Goal: Task Accomplishment & Management: Use online tool/utility

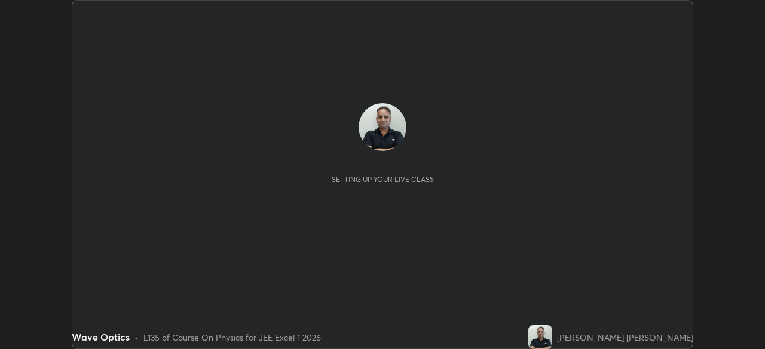
scroll to position [349, 764]
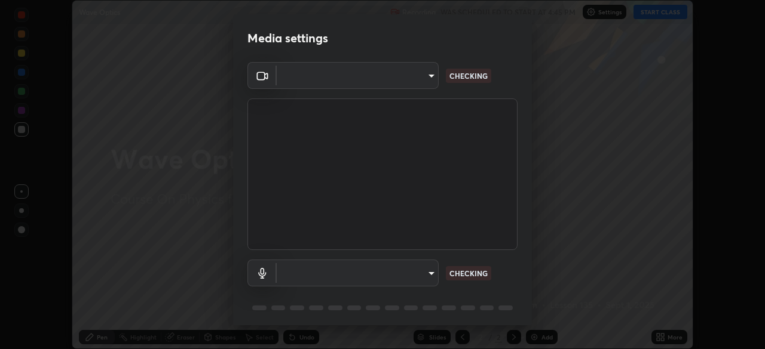
type input "1e49b53be58bf3658c32ba4c8e2538d2601885ca91182b01ba969948c87b8f29"
click at [348, 274] on body "Erase all Wave Optics Recording WAS SCHEDULED TO START AT 4:45 PM Settings STAR…" at bounding box center [382, 174] width 765 height 349
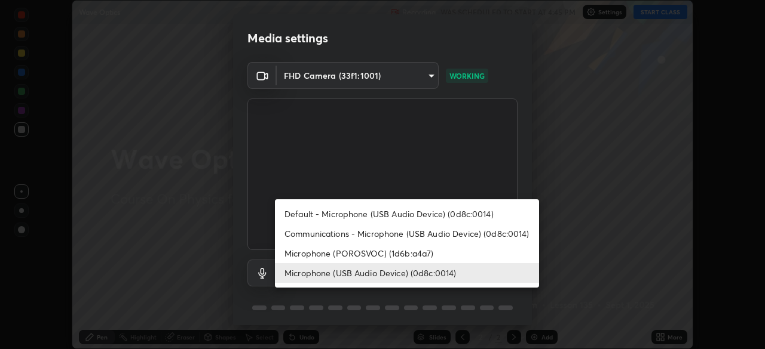
click at [316, 250] on li "Microphone (POROSVOC) (1d6b:a4a7)" at bounding box center [407, 254] width 264 height 20
type input "f32d8c3b204f8e9222a1978582ca186b5ce48eabea52737875809bb333023ea6"
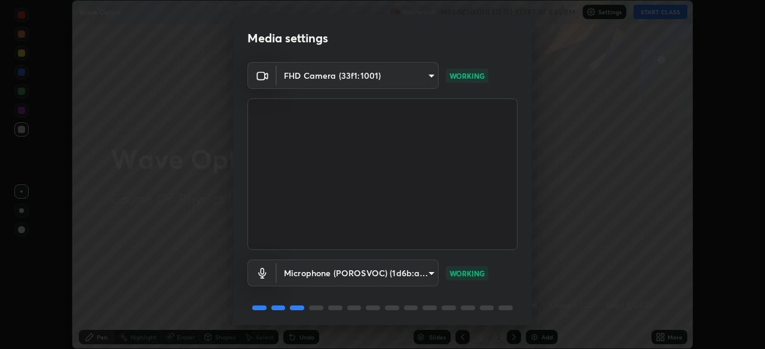
scroll to position [42, 0]
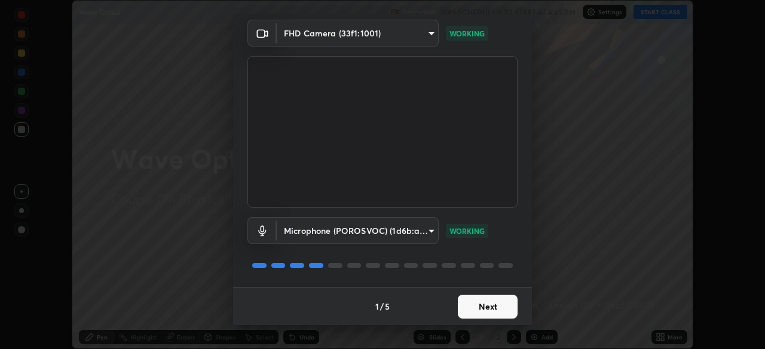
click at [481, 312] on button "Next" at bounding box center [488, 307] width 60 height 24
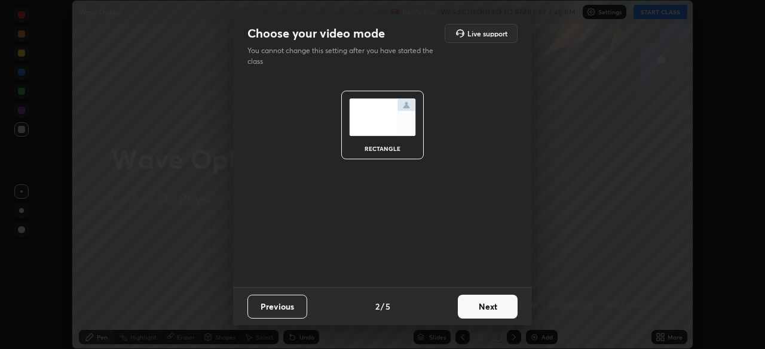
scroll to position [0, 0]
click at [481, 311] on button "Next" at bounding box center [488, 307] width 60 height 24
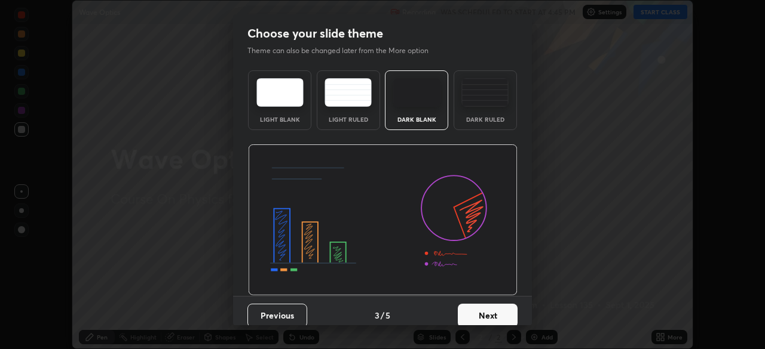
click at [483, 306] on button "Next" at bounding box center [488, 316] width 60 height 24
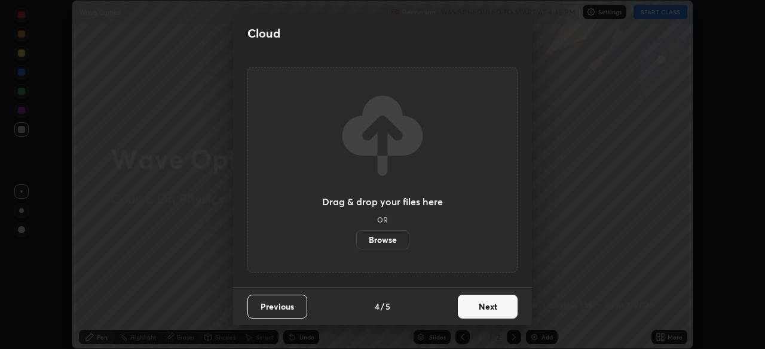
click at [484, 313] on button "Next" at bounding box center [488, 307] width 60 height 24
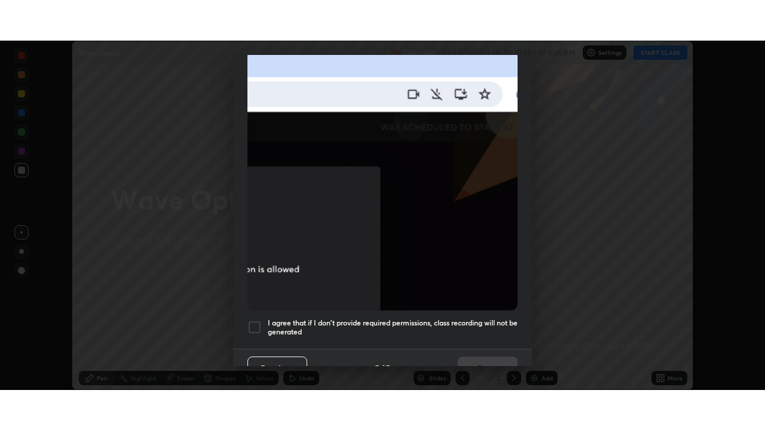
scroll to position [286, 0]
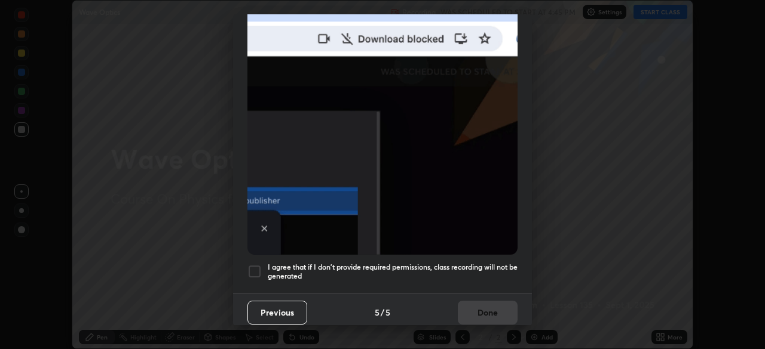
click at [254, 266] on div at bounding box center [254, 272] width 14 height 14
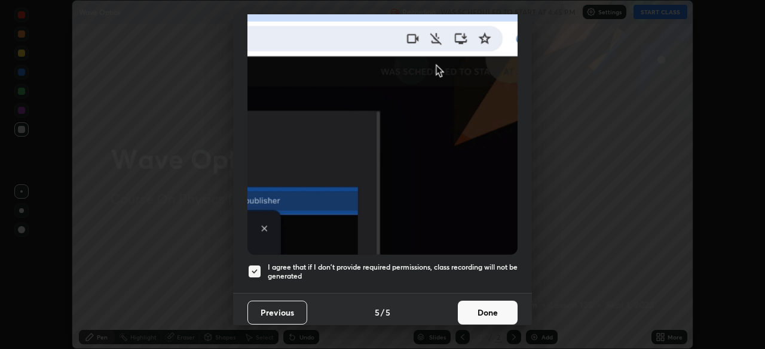
click at [478, 317] on button "Done" at bounding box center [488, 313] width 60 height 24
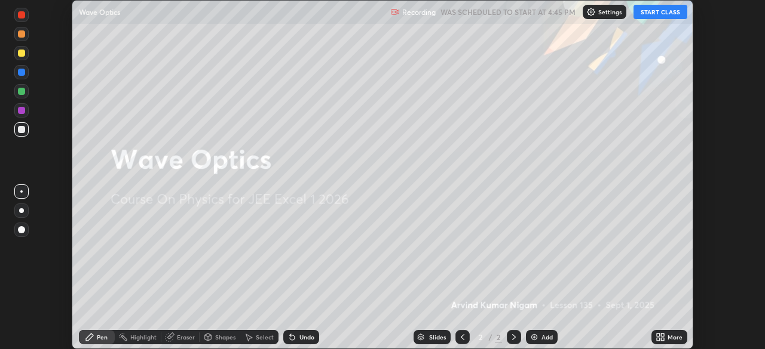
click at [668, 16] on button "START CLASS" at bounding box center [660, 12] width 54 height 14
click at [672, 337] on div "More" at bounding box center [674, 337] width 15 height 6
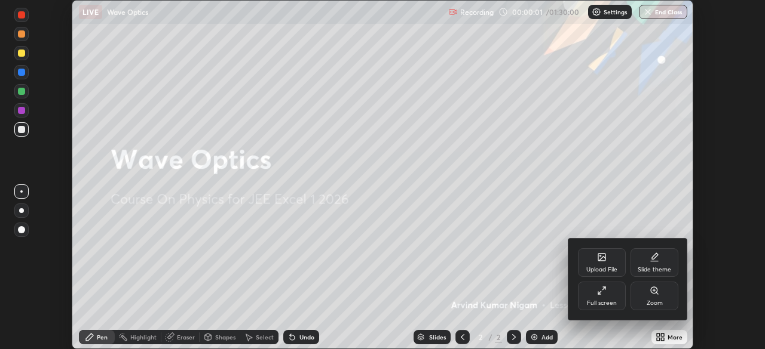
click at [615, 302] on div "Full screen" at bounding box center [602, 303] width 30 height 6
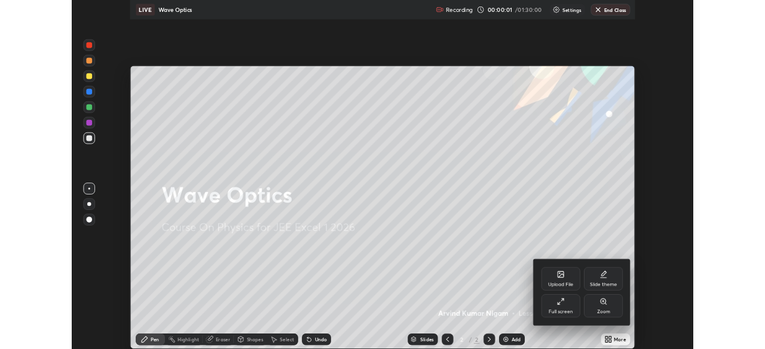
scroll to position [430, 765]
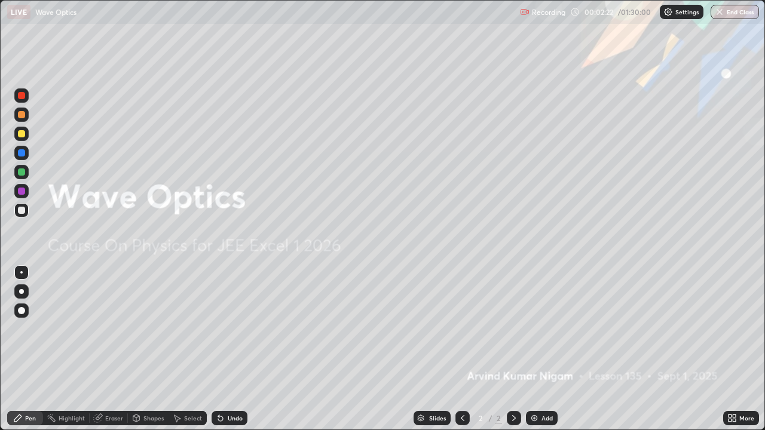
click at [536, 349] on img at bounding box center [534, 418] width 10 height 10
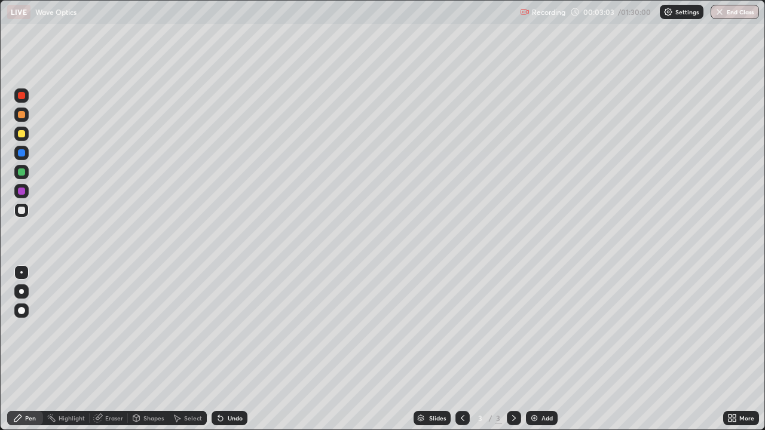
click at [229, 349] on div "Undo" at bounding box center [229, 418] width 36 height 14
click at [231, 349] on div "Undo" at bounding box center [235, 418] width 15 height 6
click at [222, 349] on icon at bounding box center [221, 418] width 10 height 10
click at [235, 349] on div "Undo" at bounding box center [235, 418] width 15 height 6
click at [228, 349] on div "Undo" at bounding box center [235, 418] width 15 height 6
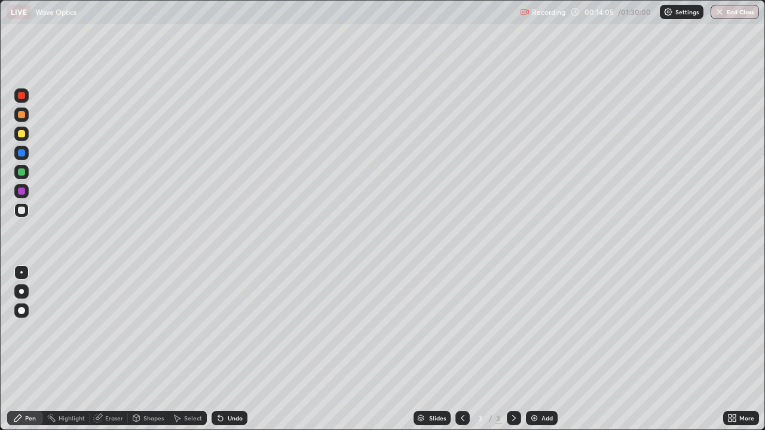
click at [536, 349] on img at bounding box center [534, 418] width 10 height 10
click at [21, 210] on div at bounding box center [21, 210] width 7 height 7
click at [461, 349] on div at bounding box center [462, 418] width 14 height 14
click at [535, 349] on img at bounding box center [534, 418] width 10 height 10
click at [24, 211] on div at bounding box center [21, 210] width 7 height 7
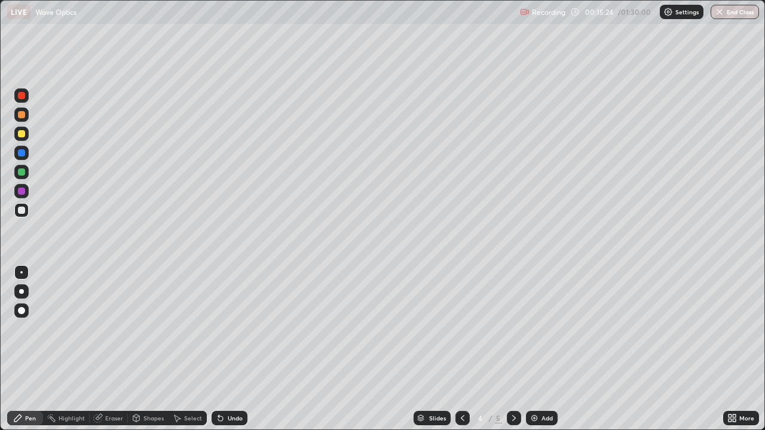
click at [23, 208] on div at bounding box center [21, 210] width 7 height 7
click at [142, 349] on div "Shapes" at bounding box center [148, 418] width 41 height 14
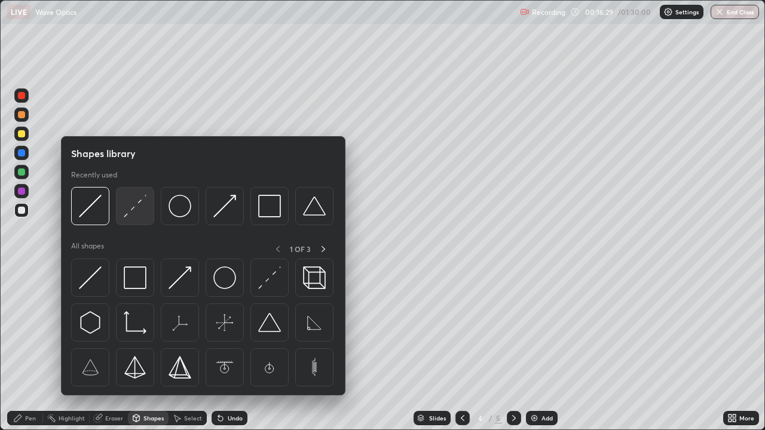
click at [124, 214] on img at bounding box center [135, 206] width 23 height 23
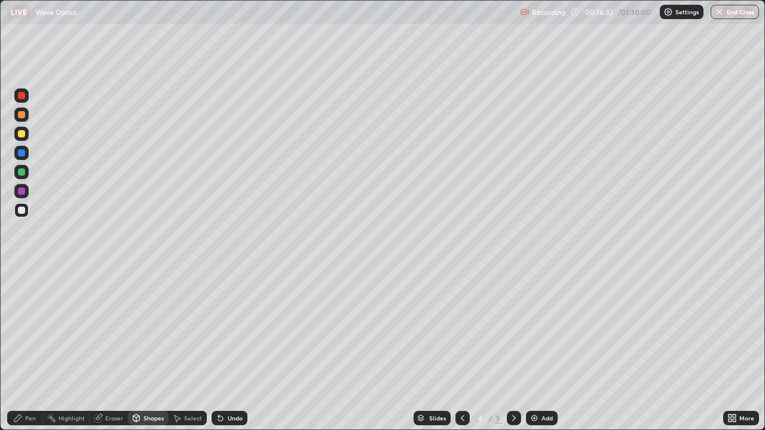
click at [32, 349] on div "Pen" at bounding box center [30, 418] width 11 height 6
click at [22, 155] on div at bounding box center [21, 152] width 7 height 7
click at [115, 349] on div "Eraser" at bounding box center [114, 418] width 18 height 6
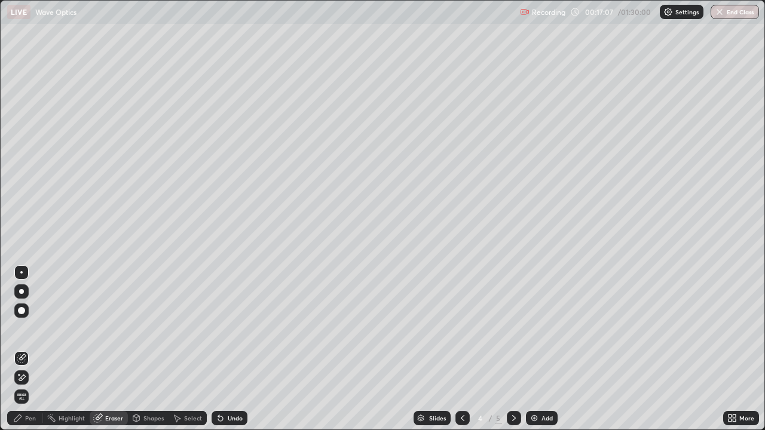
click at [32, 349] on div "Pen" at bounding box center [30, 418] width 11 height 6
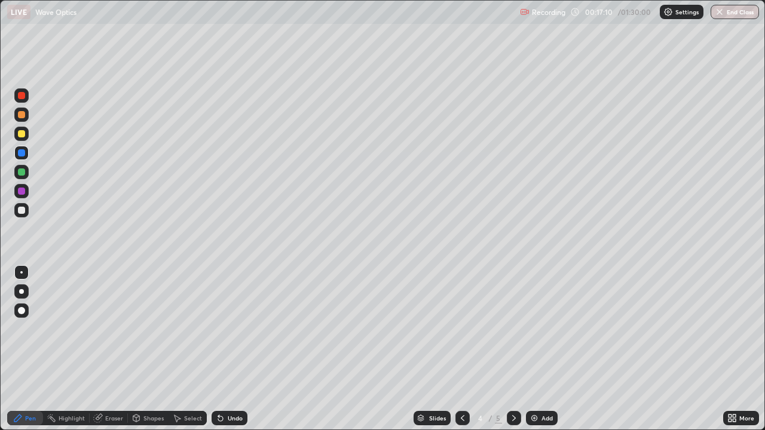
click at [23, 217] on div at bounding box center [21, 210] width 14 height 14
click at [26, 133] on div at bounding box center [21, 134] width 14 height 14
click at [533, 349] on img at bounding box center [534, 418] width 10 height 10
click at [27, 173] on div at bounding box center [21, 172] width 14 height 14
click at [26, 211] on div at bounding box center [21, 210] width 14 height 14
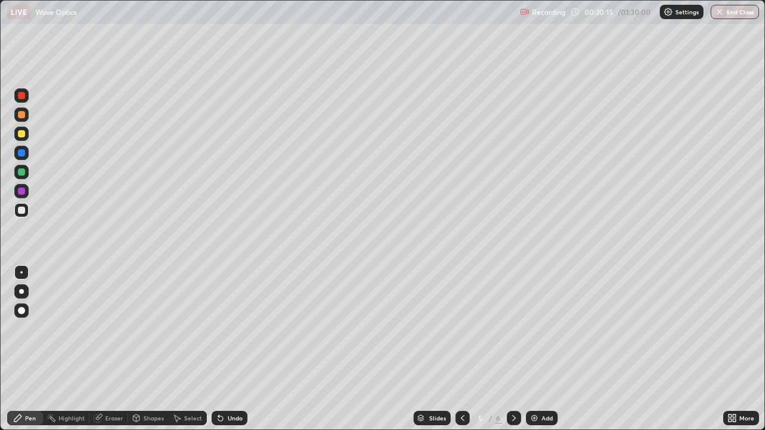
click at [148, 349] on div "Shapes" at bounding box center [153, 418] width 20 height 6
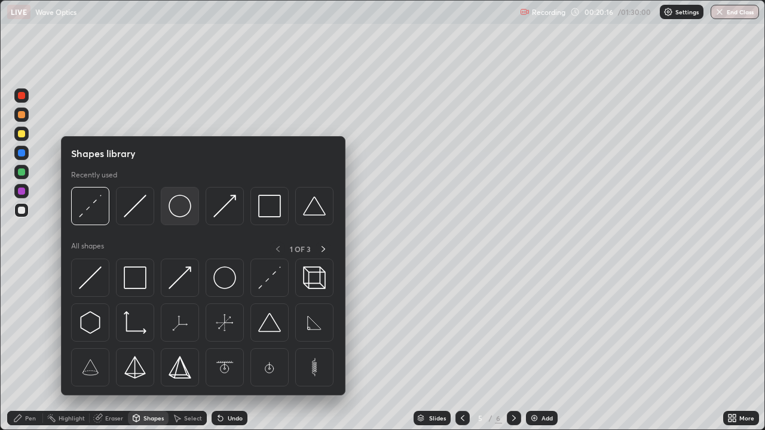
click at [178, 211] on img at bounding box center [179, 206] width 23 height 23
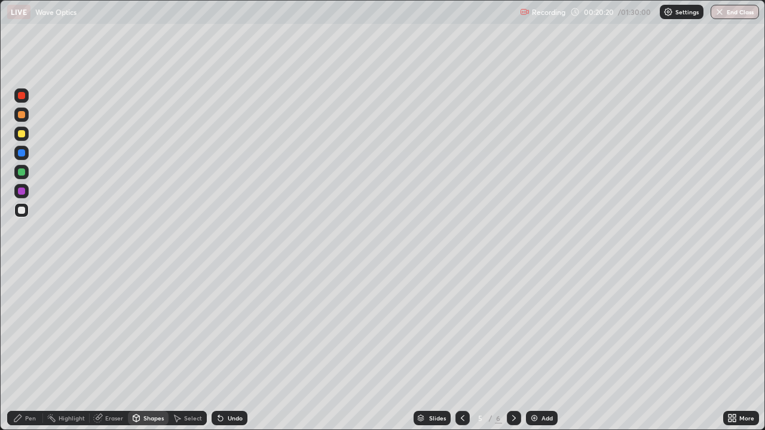
click at [228, 349] on div "Undo" at bounding box center [235, 418] width 15 height 6
click at [152, 349] on div "Shapes" at bounding box center [153, 418] width 20 height 6
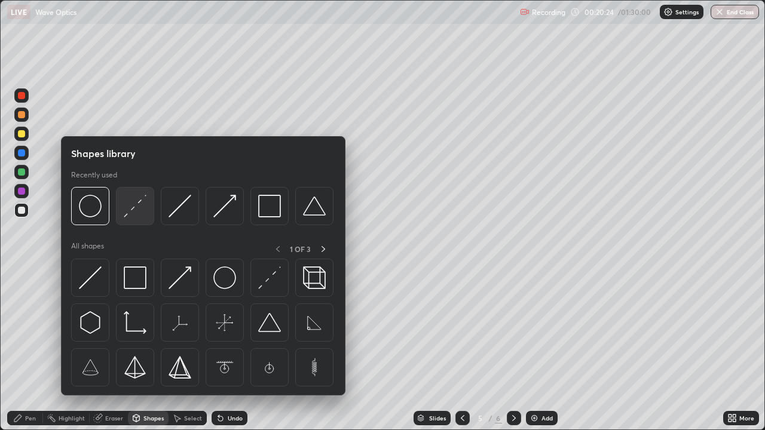
click at [133, 216] on img at bounding box center [135, 206] width 23 height 23
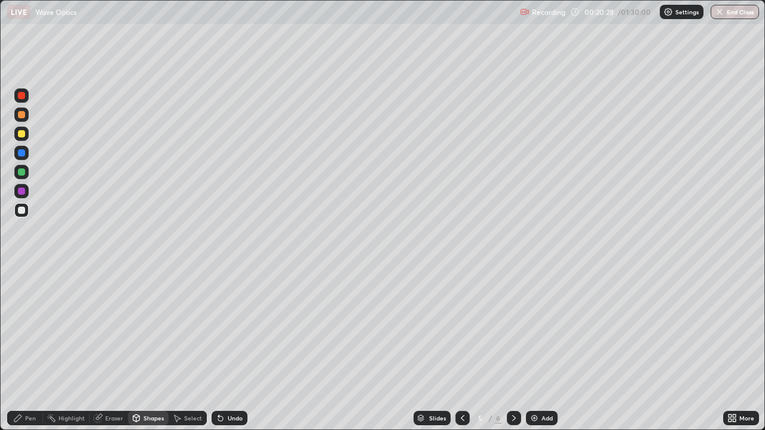
click at [35, 349] on div "Pen" at bounding box center [25, 418] width 36 height 14
click at [24, 134] on div at bounding box center [21, 133] width 7 height 7
click at [24, 308] on div at bounding box center [21, 310] width 7 height 7
click at [22, 272] on div at bounding box center [21, 272] width 2 height 2
click at [23, 216] on div at bounding box center [21, 210] width 14 height 14
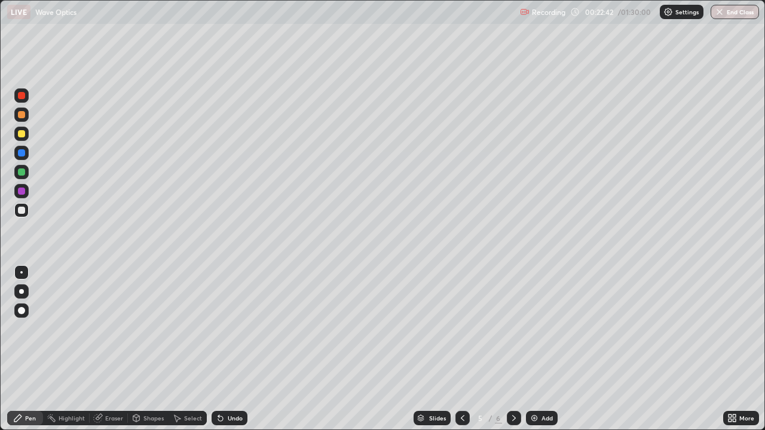
click at [146, 349] on div "Shapes" at bounding box center [153, 418] width 20 height 6
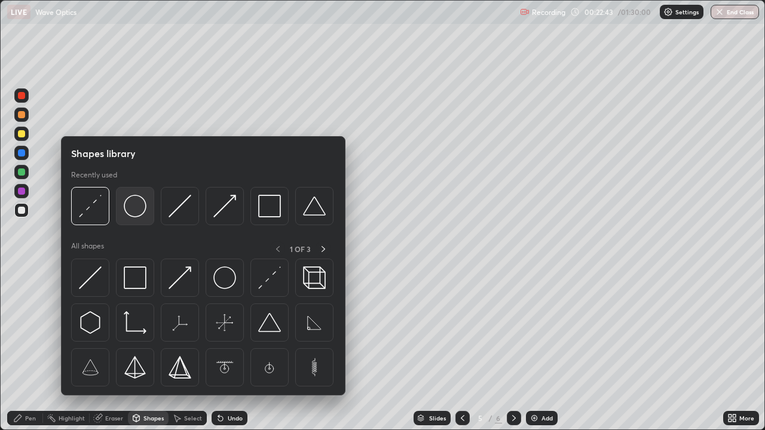
click at [131, 213] on img at bounding box center [135, 206] width 23 height 23
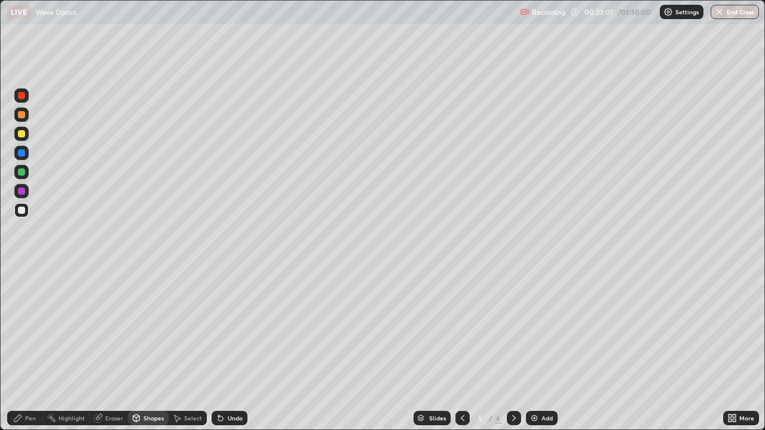
click at [23, 133] on div at bounding box center [21, 133] width 7 height 7
click at [29, 349] on div "Pen" at bounding box center [30, 418] width 11 height 6
click at [24, 213] on div at bounding box center [21, 210] width 7 height 7
click at [22, 154] on div at bounding box center [21, 152] width 7 height 7
click at [461, 349] on icon at bounding box center [463, 418] width 10 height 10
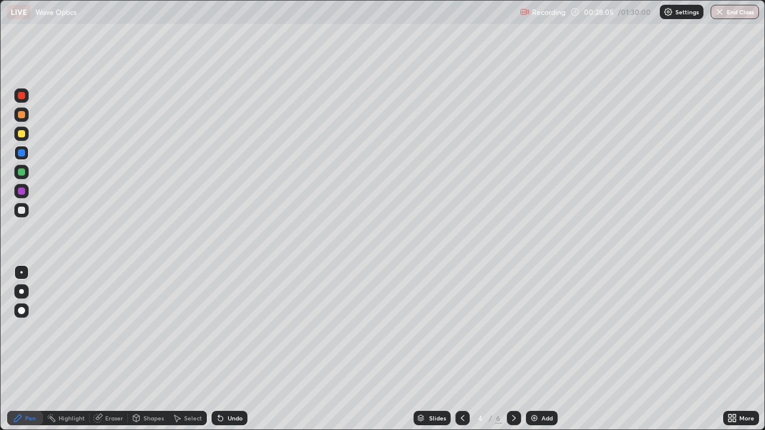
click at [514, 349] on icon at bounding box center [514, 418] width 10 height 10
click at [24, 134] on div at bounding box center [21, 133] width 7 height 7
click at [235, 349] on div "Undo" at bounding box center [235, 418] width 15 height 6
click at [234, 349] on div "Undo" at bounding box center [235, 418] width 15 height 6
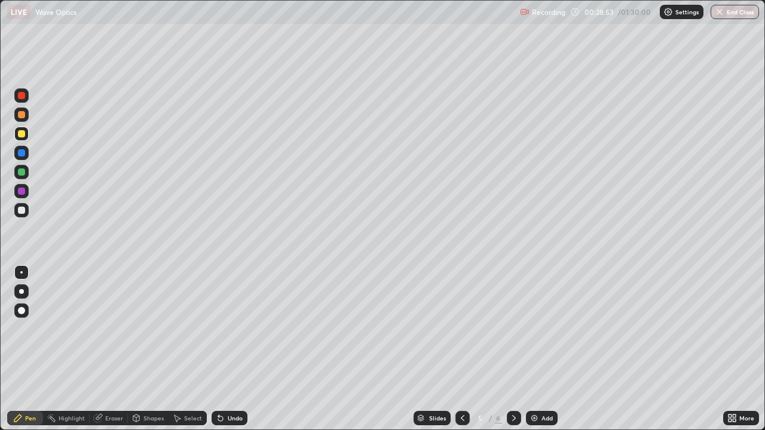
click at [240, 349] on div "Undo" at bounding box center [229, 418] width 36 height 14
click at [234, 349] on div "Undo" at bounding box center [235, 418] width 15 height 6
click at [514, 349] on icon at bounding box center [514, 418] width 10 height 10
click at [22, 209] on div at bounding box center [21, 210] width 7 height 7
click at [229, 349] on div "Undo" at bounding box center [235, 418] width 15 height 6
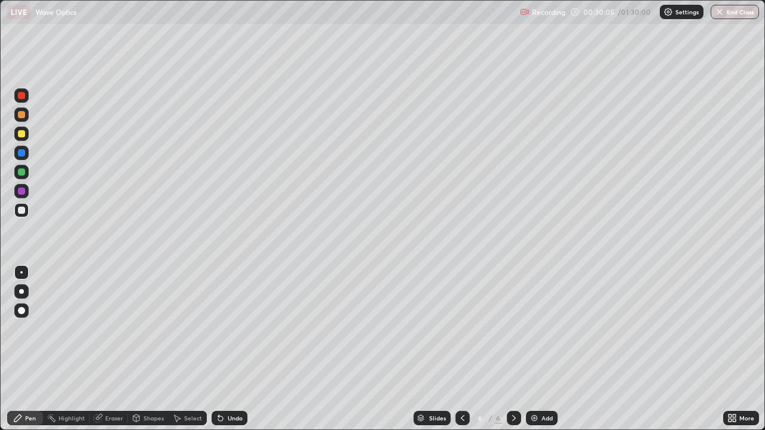
click at [225, 349] on div "Undo" at bounding box center [229, 418] width 36 height 14
click at [228, 349] on div "Undo" at bounding box center [235, 418] width 15 height 6
click at [184, 349] on div "Select" at bounding box center [193, 418] width 18 height 6
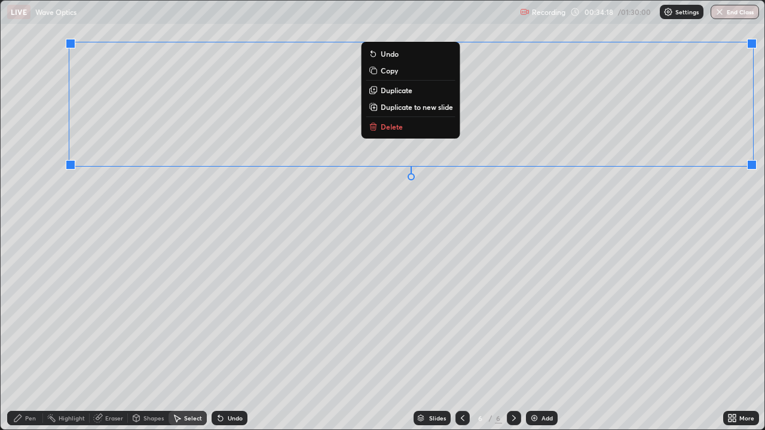
click at [452, 112] on button "Duplicate to new slide" at bounding box center [410, 107] width 89 height 14
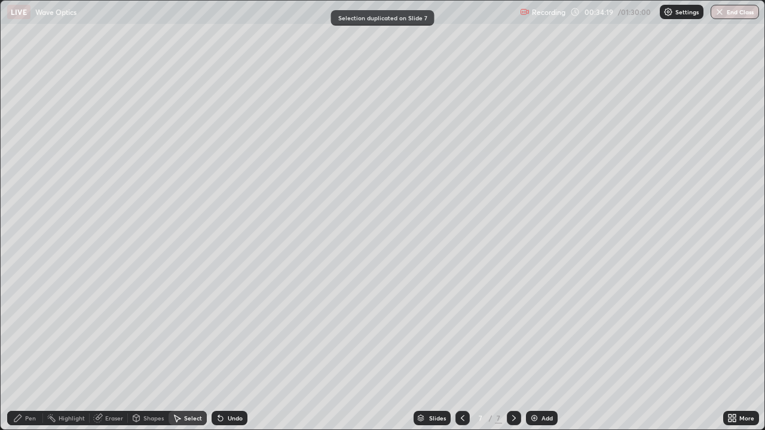
click at [729, 349] on icon at bounding box center [729, 420] width 3 height 3
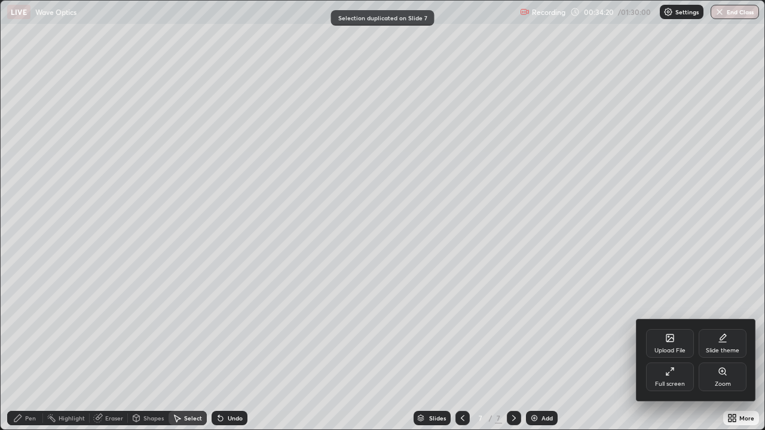
click at [679, 349] on div "Full screen" at bounding box center [670, 377] width 48 height 29
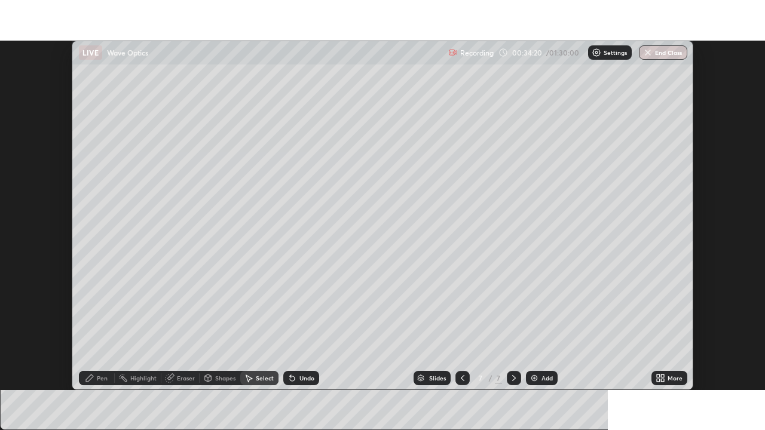
scroll to position [59378, 58963]
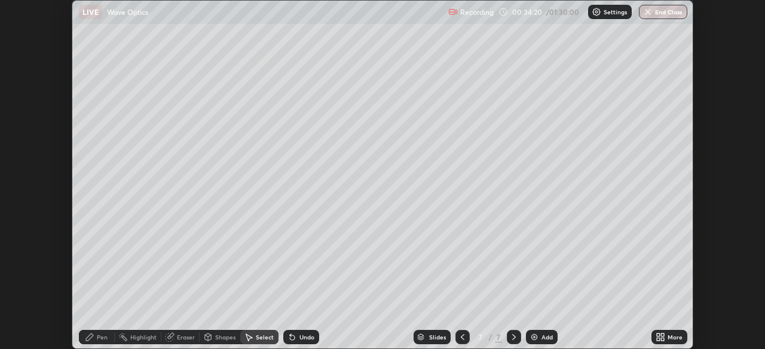
click at [662, 339] on icon at bounding box center [662, 339] width 3 height 3
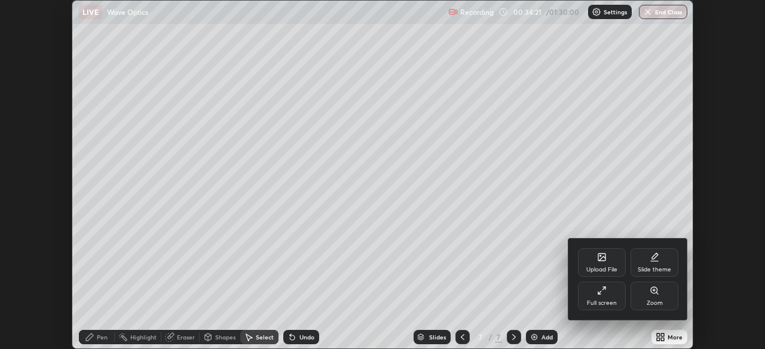
click at [616, 300] on div "Full screen" at bounding box center [602, 296] width 48 height 29
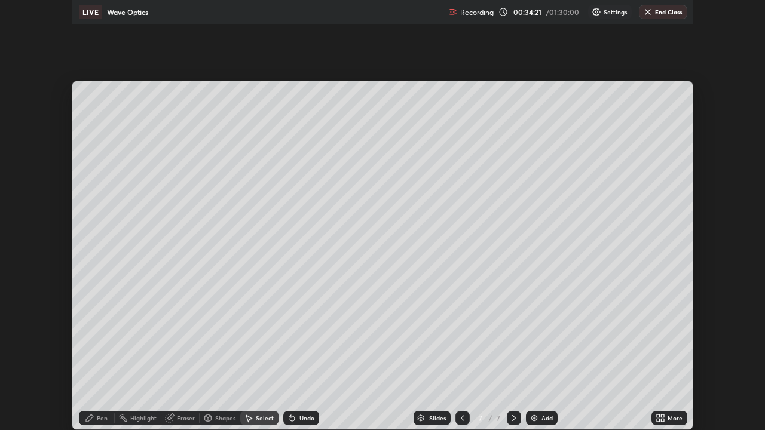
scroll to position [430, 765]
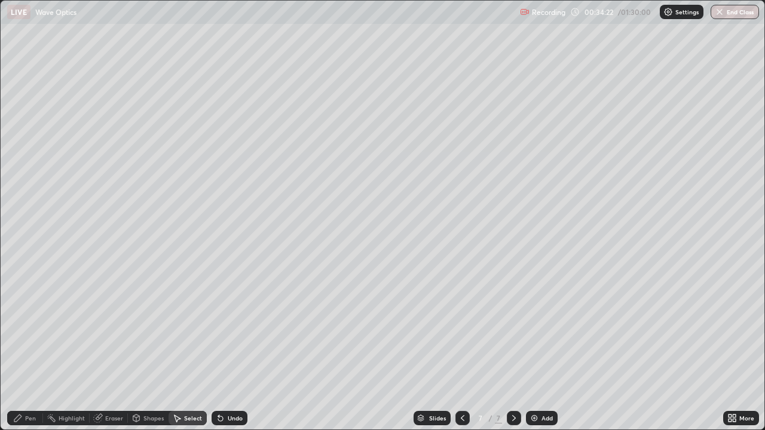
click at [115, 349] on div "Eraser" at bounding box center [114, 418] width 18 height 6
click at [29, 349] on div "Pen" at bounding box center [30, 418] width 11 height 6
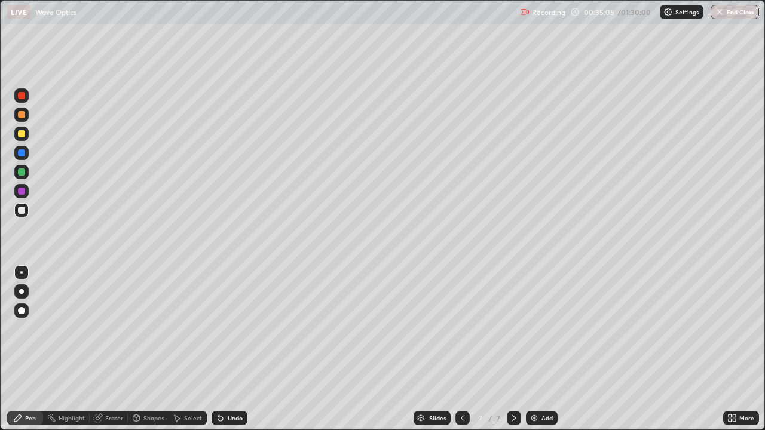
click at [236, 349] on div "Undo" at bounding box center [229, 418] width 36 height 14
click at [533, 349] on img at bounding box center [534, 418] width 10 height 10
click at [149, 349] on div "Shapes" at bounding box center [153, 418] width 20 height 6
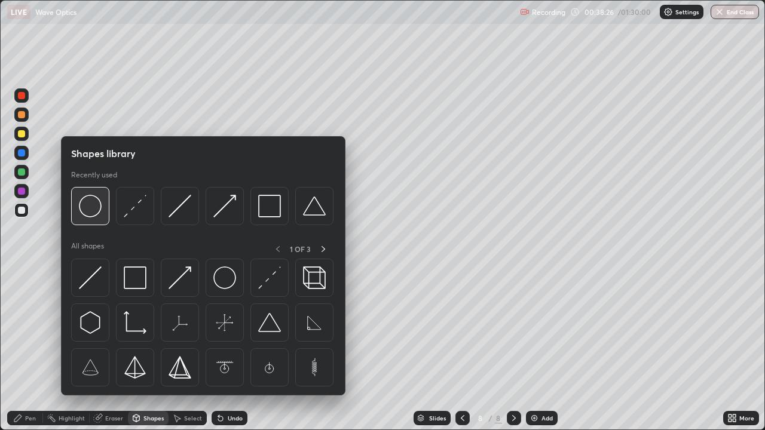
click at [93, 210] on img at bounding box center [90, 206] width 23 height 23
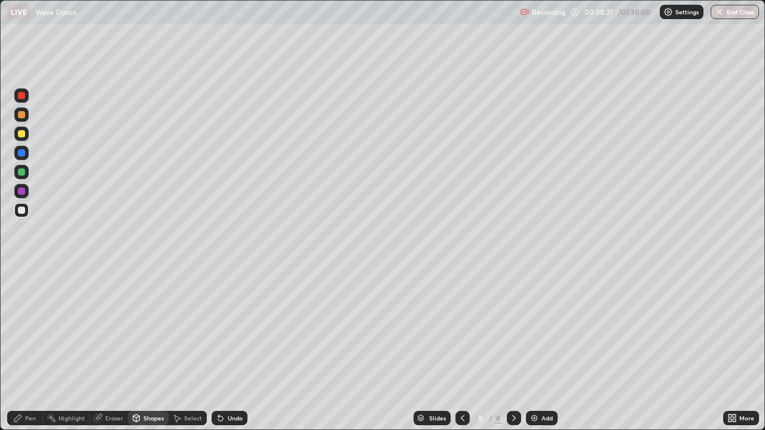
click at [24, 207] on div at bounding box center [21, 210] width 14 height 14
click at [25, 349] on div "Pen" at bounding box center [30, 418] width 11 height 6
click at [154, 349] on div "Shapes" at bounding box center [153, 418] width 20 height 6
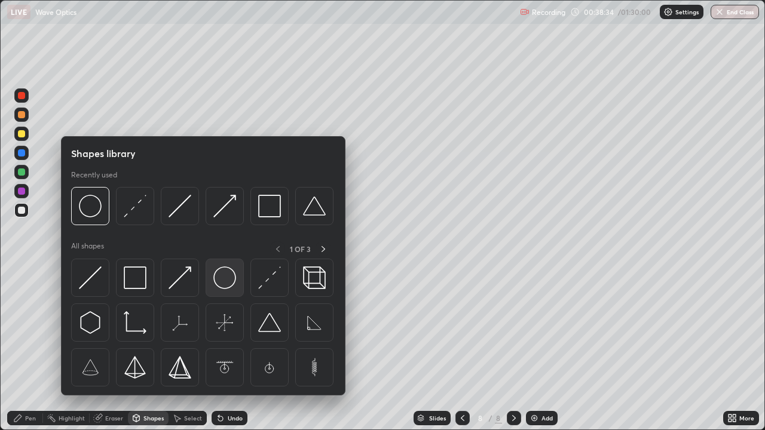
click at [219, 275] on img at bounding box center [224, 277] width 23 height 23
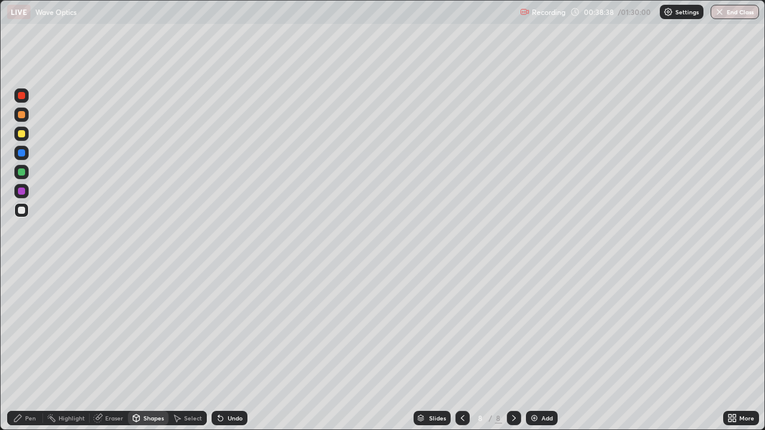
click at [234, 349] on div "Undo" at bounding box center [235, 418] width 15 height 6
click at [148, 349] on div "Shapes" at bounding box center [153, 418] width 20 height 6
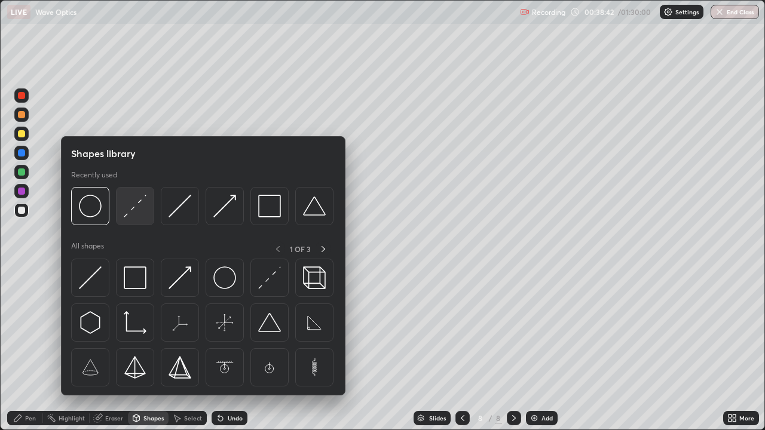
click at [130, 213] on img at bounding box center [135, 206] width 23 height 23
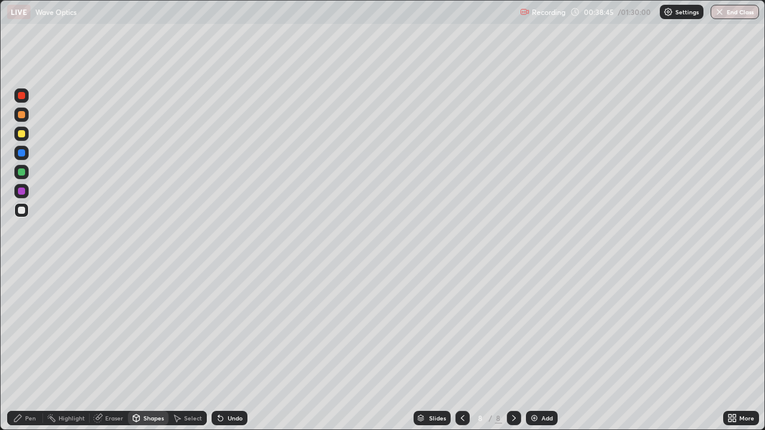
click at [32, 349] on div "Pen" at bounding box center [30, 418] width 11 height 6
click at [228, 349] on div "Undo" at bounding box center [235, 418] width 15 height 6
click at [223, 349] on icon at bounding box center [221, 418] width 10 height 10
click at [219, 349] on icon at bounding box center [220, 418] width 5 height 5
click at [22, 133] on div at bounding box center [21, 133] width 7 height 7
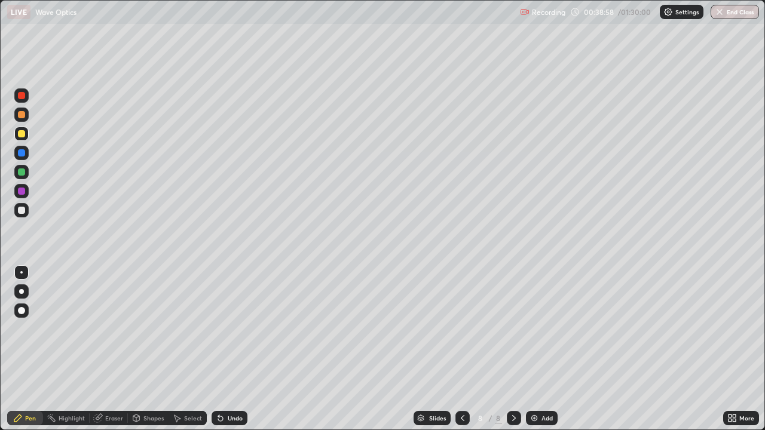
click at [218, 349] on icon at bounding box center [218, 415] width 1 height 1
click at [23, 112] on div at bounding box center [21, 114] width 7 height 7
click at [231, 349] on div "Undo" at bounding box center [235, 418] width 15 height 6
click at [22, 210] on div at bounding box center [21, 210] width 7 height 7
click at [529, 349] on img at bounding box center [534, 418] width 10 height 10
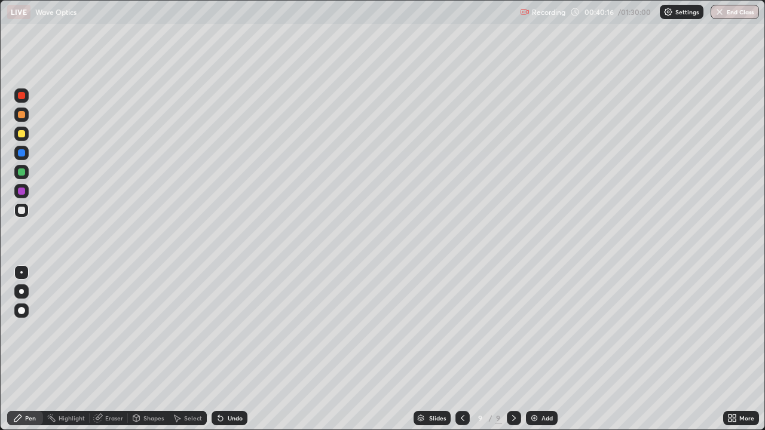
click at [26, 210] on div at bounding box center [21, 210] width 14 height 14
click at [153, 349] on div "Shapes" at bounding box center [148, 418] width 41 height 14
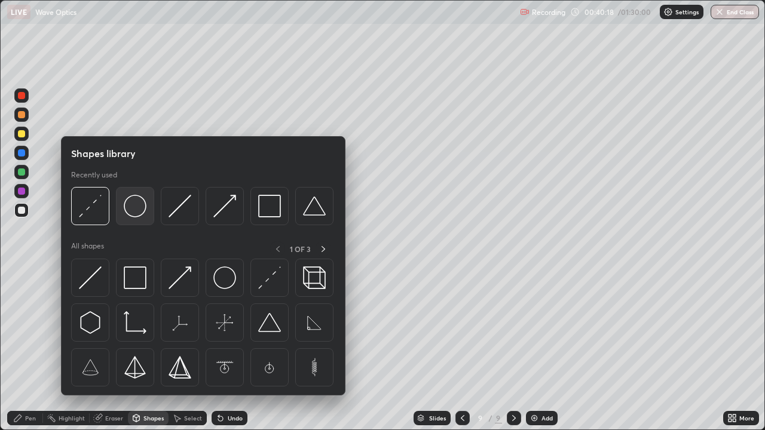
click at [133, 209] on img at bounding box center [135, 206] width 23 height 23
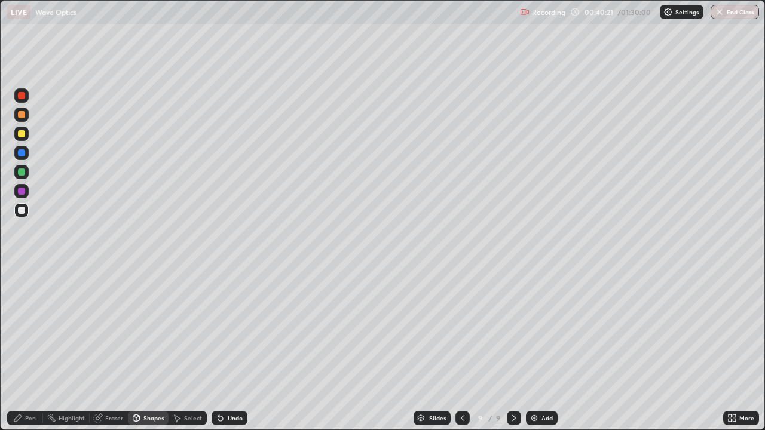
click at [30, 349] on div "Pen" at bounding box center [30, 418] width 11 height 6
click at [154, 349] on div "Shapes" at bounding box center [153, 418] width 20 height 6
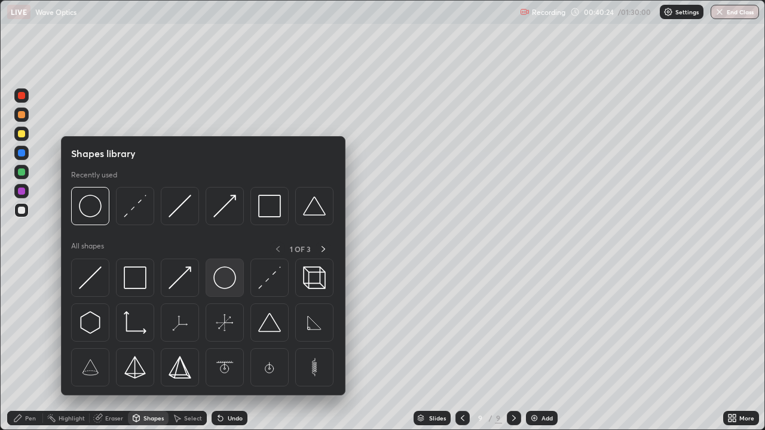
click at [222, 275] on img at bounding box center [224, 277] width 23 height 23
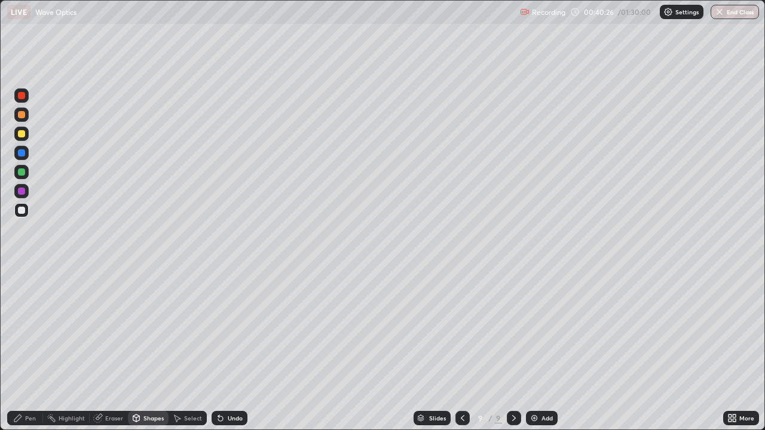
click at [228, 349] on div "Undo" at bounding box center [229, 418] width 36 height 14
click at [150, 349] on div "Shapes" at bounding box center [153, 418] width 20 height 6
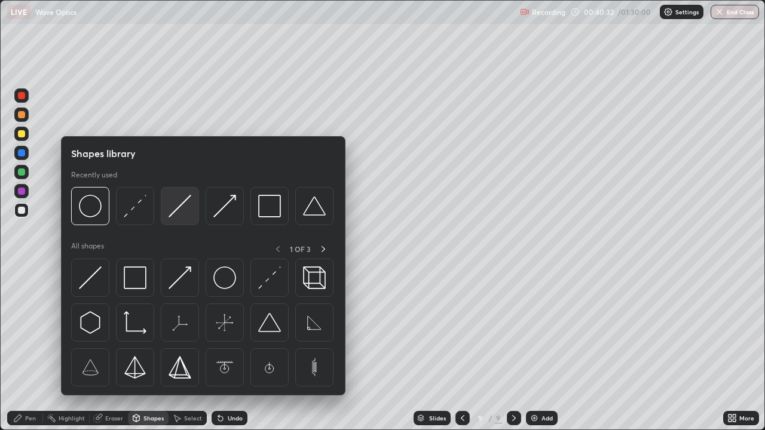
click at [177, 213] on img at bounding box center [179, 206] width 23 height 23
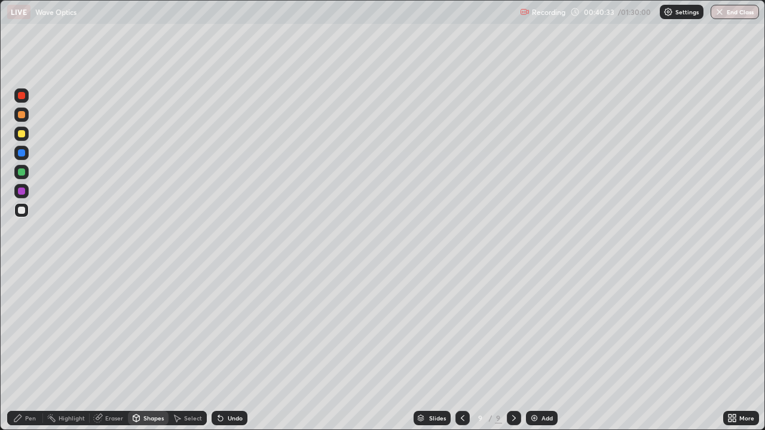
click at [26, 136] on div at bounding box center [21, 134] width 14 height 14
click at [155, 349] on div "Shapes" at bounding box center [153, 418] width 20 height 6
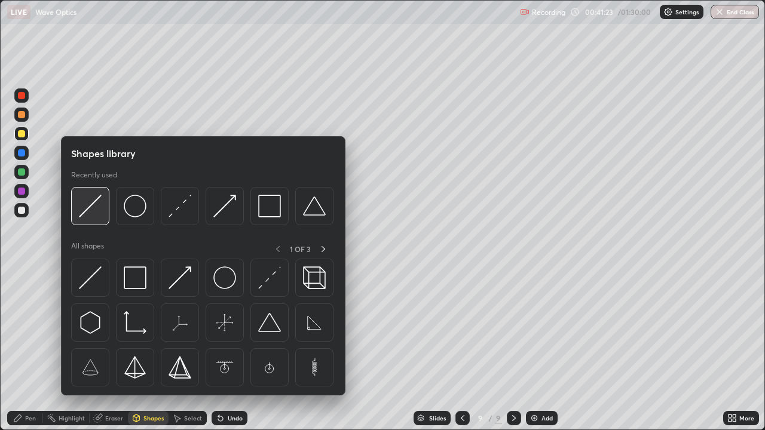
click at [88, 214] on img at bounding box center [90, 206] width 23 height 23
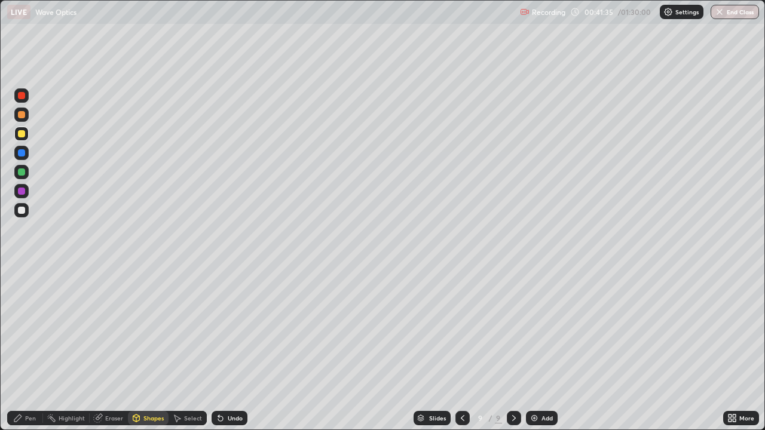
click at [154, 349] on div "Shapes" at bounding box center [153, 418] width 20 height 6
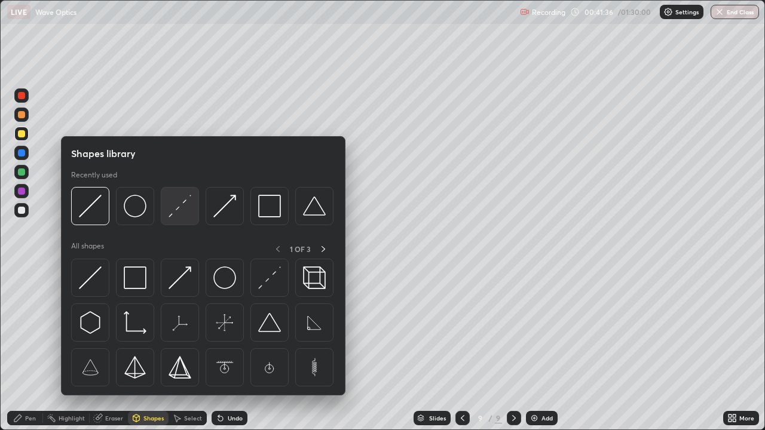
click at [178, 213] on img at bounding box center [179, 206] width 23 height 23
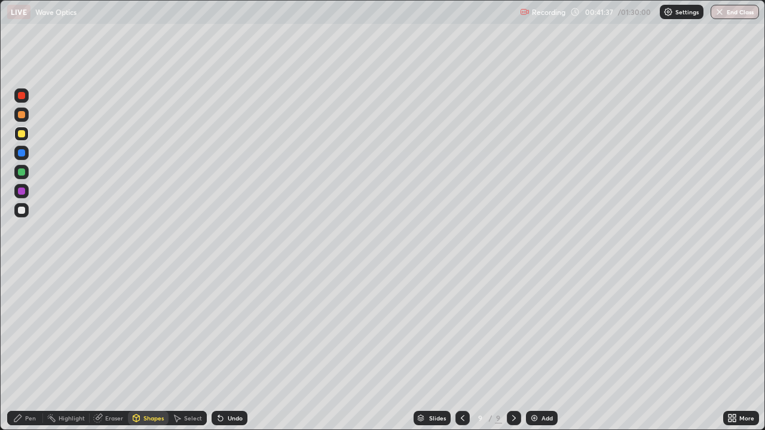
click at [27, 211] on div at bounding box center [21, 210] width 14 height 14
click at [536, 349] on img at bounding box center [534, 418] width 10 height 10
click at [145, 349] on div "Shapes" at bounding box center [153, 418] width 20 height 6
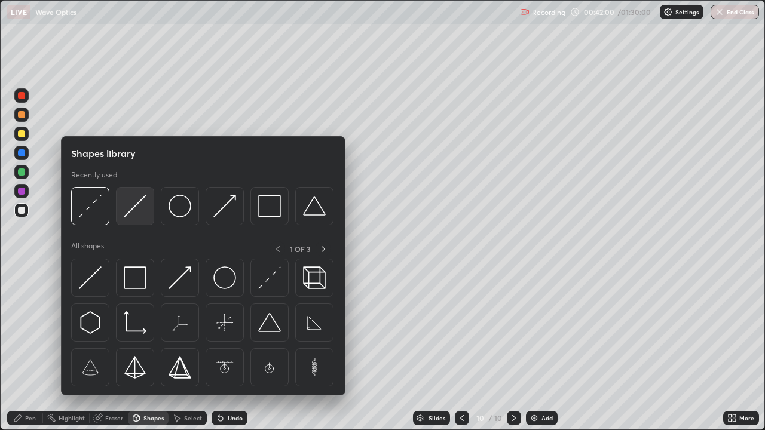
click at [138, 211] on img at bounding box center [135, 206] width 23 height 23
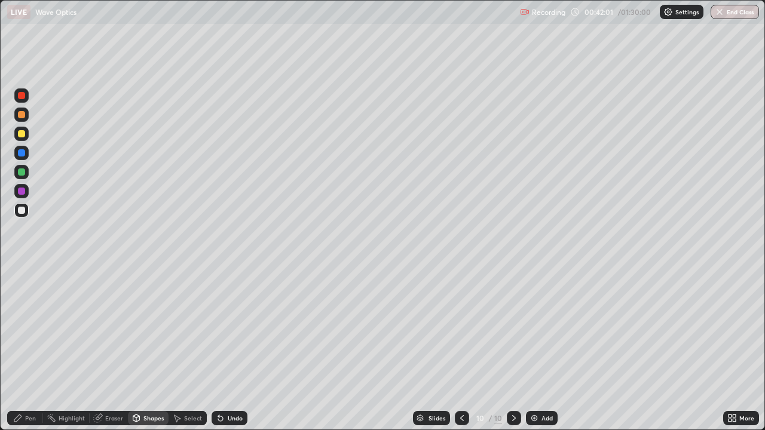
click at [23, 133] on div at bounding box center [21, 133] width 7 height 7
click at [145, 349] on div "Shapes" at bounding box center [153, 418] width 20 height 6
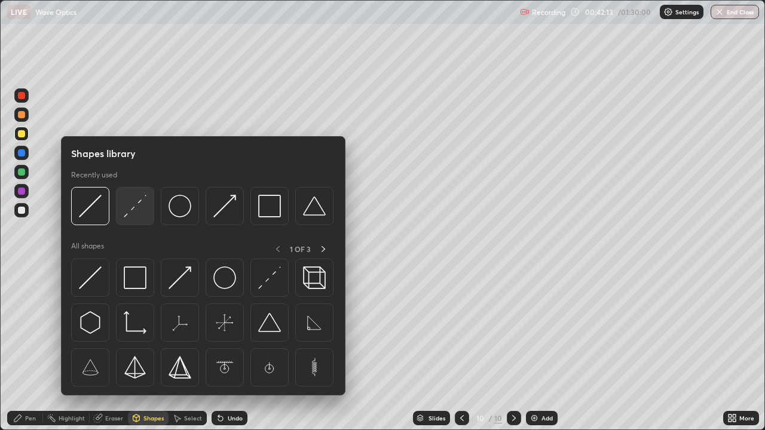
click at [131, 214] on img at bounding box center [135, 206] width 23 height 23
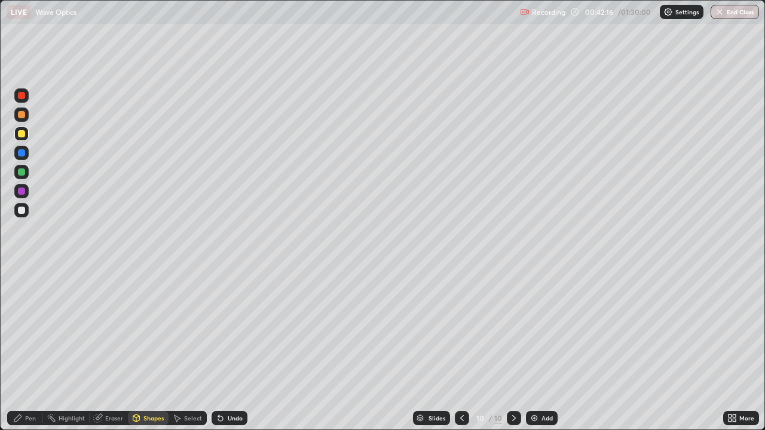
click at [27, 215] on div at bounding box center [21, 210] width 14 height 14
click at [222, 349] on icon at bounding box center [221, 418] width 10 height 10
click at [535, 349] on img at bounding box center [534, 418] width 10 height 10
click at [32, 349] on div "Pen" at bounding box center [25, 418] width 36 height 14
click at [23, 210] on div at bounding box center [21, 210] width 7 height 7
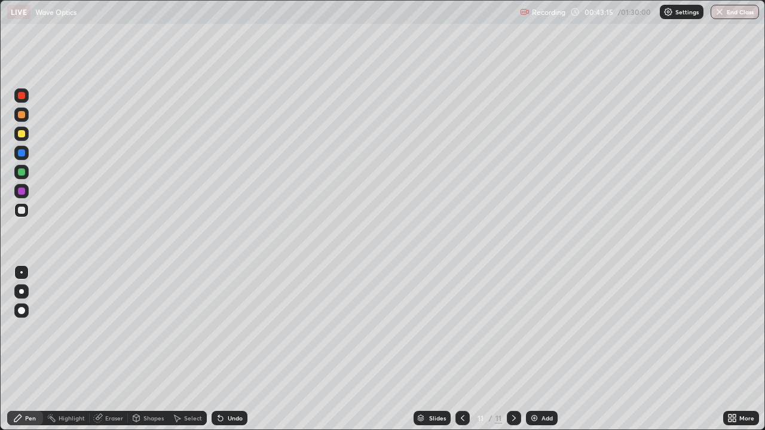
click at [148, 349] on div "Shapes" at bounding box center [148, 418] width 41 height 14
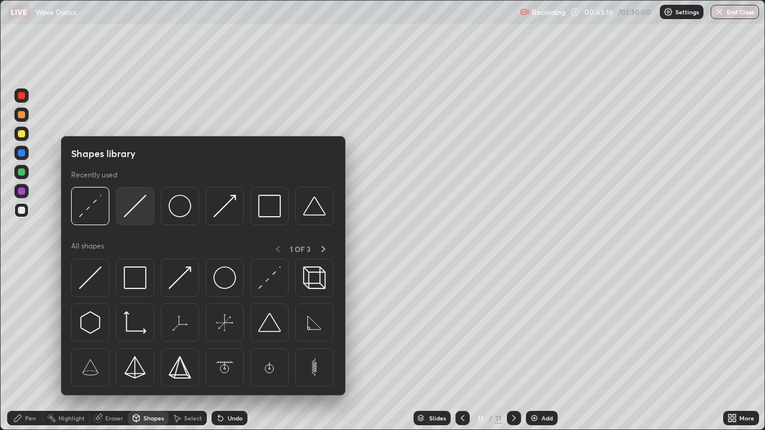
click at [130, 214] on img at bounding box center [135, 206] width 23 height 23
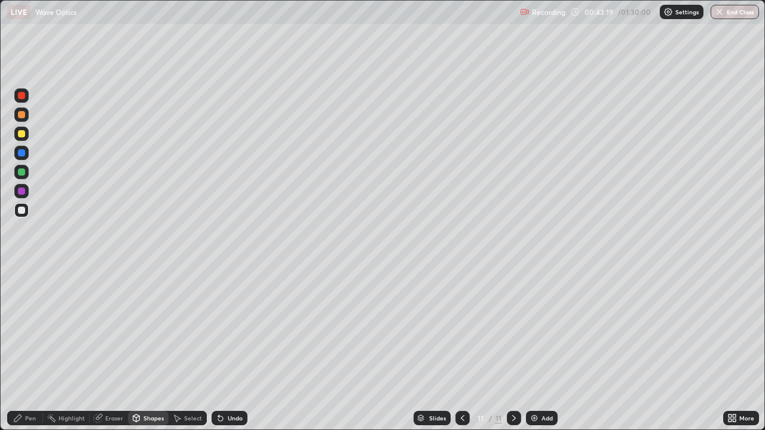
click at [30, 349] on div "Pen" at bounding box center [30, 418] width 11 height 6
click at [23, 134] on div at bounding box center [21, 133] width 7 height 7
click at [148, 349] on div "Shapes" at bounding box center [153, 418] width 20 height 6
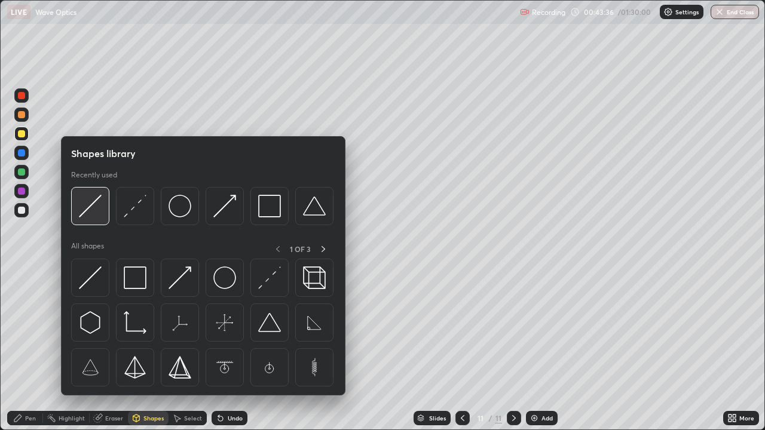
click at [93, 206] on img at bounding box center [90, 206] width 23 height 23
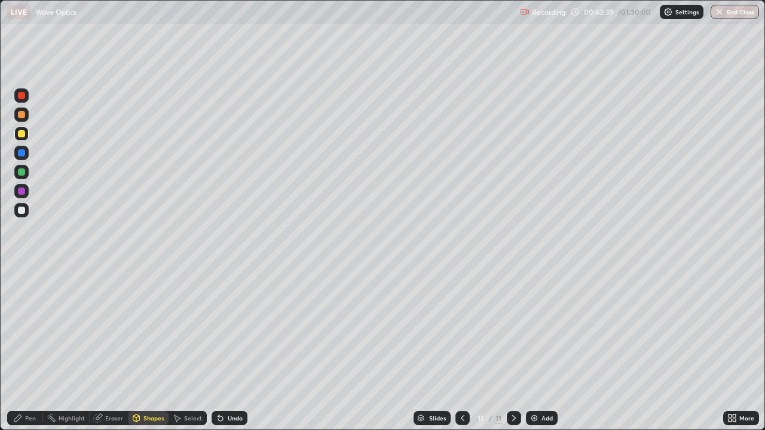
click at [33, 349] on div "Pen" at bounding box center [30, 418] width 11 height 6
click at [22, 154] on div at bounding box center [21, 152] width 7 height 7
click at [147, 349] on div "Shapes" at bounding box center [148, 418] width 41 height 14
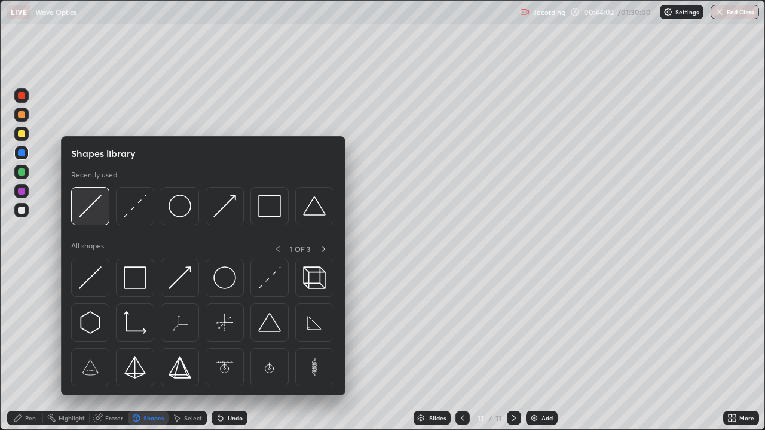
click at [91, 210] on img at bounding box center [90, 206] width 23 height 23
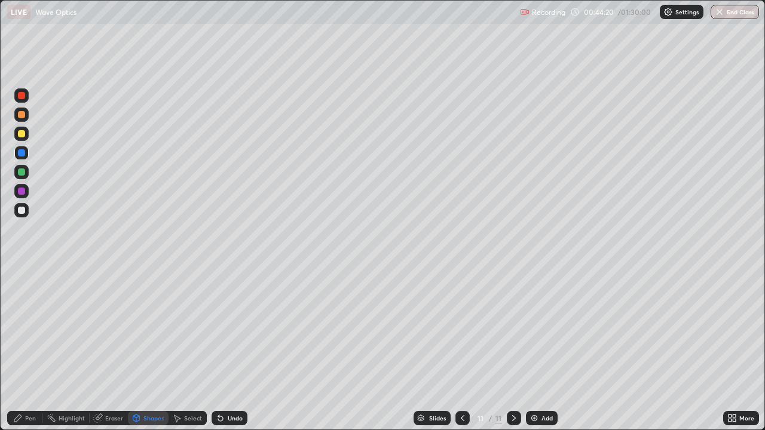
click at [36, 349] on div "Pen" at bounding box center [25, 418] width 36 height 14
click at [22, 210] on div at bounding box center [21, 210] width 7 height 7
click at [22, 153] on div at bounding box center [21, 152] width 7 height 7
click at [154, 349] on div "Shapes" at bounding box center [153, 418] width 20 height 6
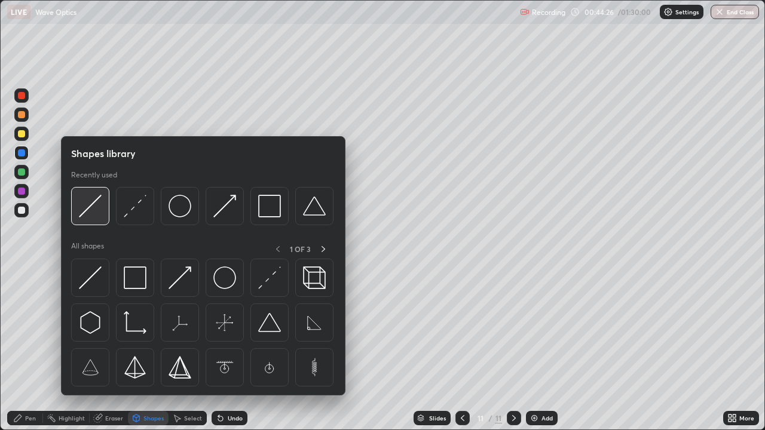
click at [88, 208] on img at bounding box center [90, 206] width 23 height 23
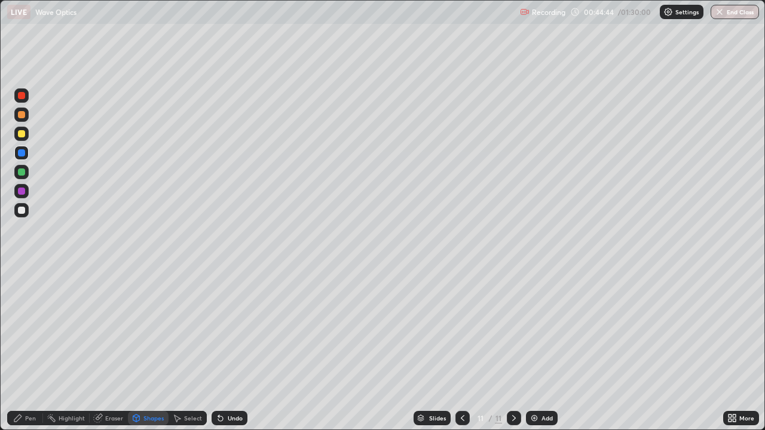
click at [22, 134] on div at bounding box center [21, 133] width 7 height 7
click at [220, 349] on div "Undo" at bounding box center [229, 418] width 36 height 14
click at [35, 349] on div "Pen" at bounding box center [30, 418] width 11 height 6
click at [143, 349] on div "Shapes" at bounding box center [153, 418] width 20 height 6
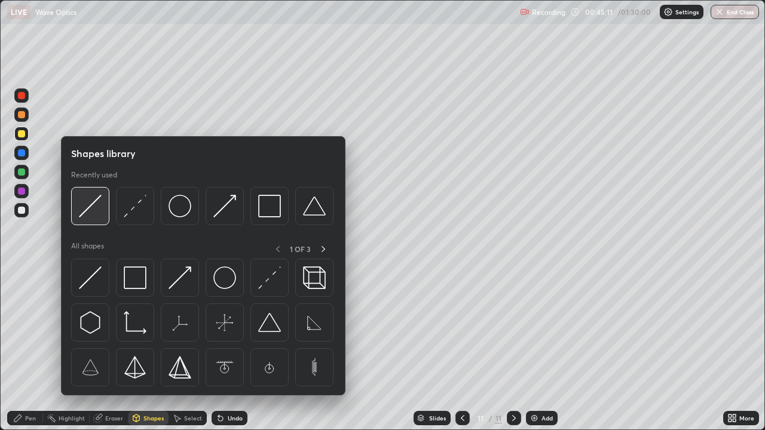
click at [88, 207] on img at bounding box center [90, 206] width 23 height 23
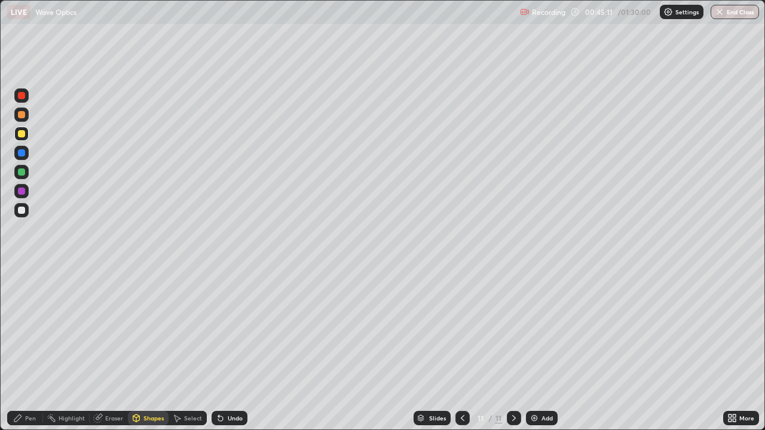
click at [22, 153] on div at bounding box center [21, 152] width 7 height 7
click at [27, 349] on div "Pen" at bounding box center [30, 418] width 11 height 6
click at [22, 136] on div at bounding box center [21, 133] width 7 height 7
click at [22, 211] on div at bounding box center [21, 210] width 7 height 7
click at [158, 349] on div "Shapes" at bounding box center [153, 418] width 20 height 6
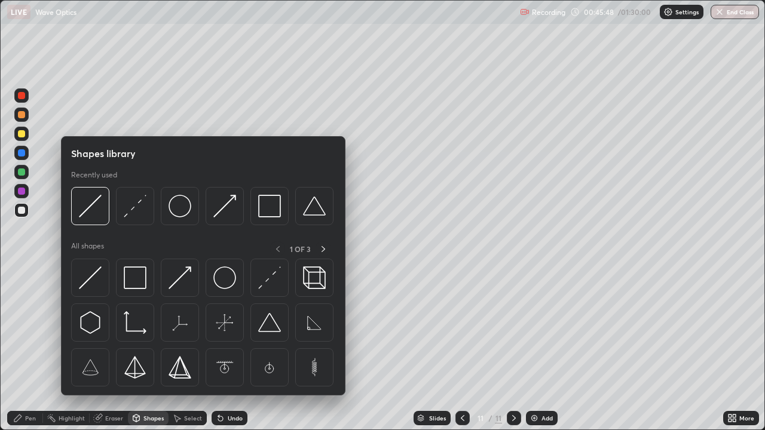
click at [27, 211] on div at bounding box center [21, 210] width 14 height 14
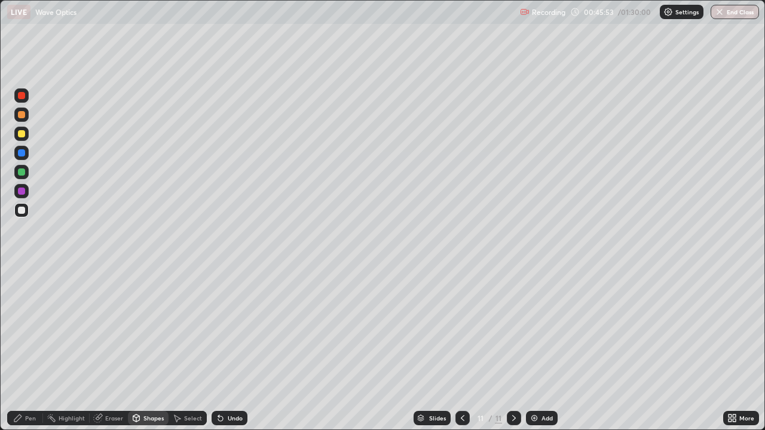
click at [27, 349] on div "Pen" at bounding box center [30, 418] width 11 height 6
click at [234, 349] on div "Undo" at bounding box center [235, 418] width 15 height 6
click at [152, 349] on div "Shapes" at bounding box center [153, 418] width 20 height 6
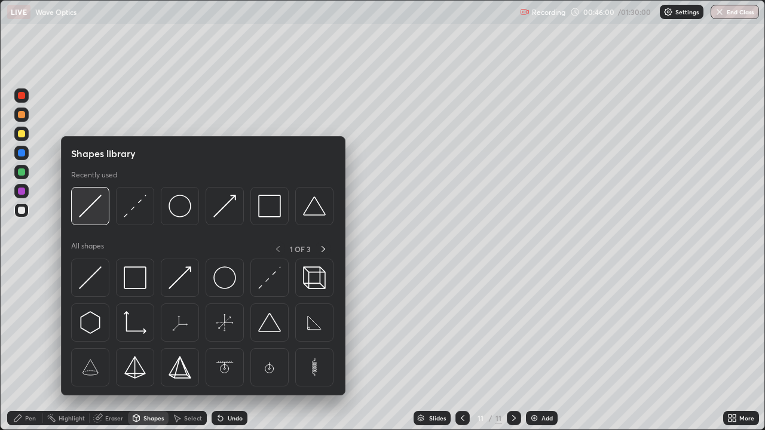
click at [98, 211] on img at bounding box center [90, 206] width 23 height 23
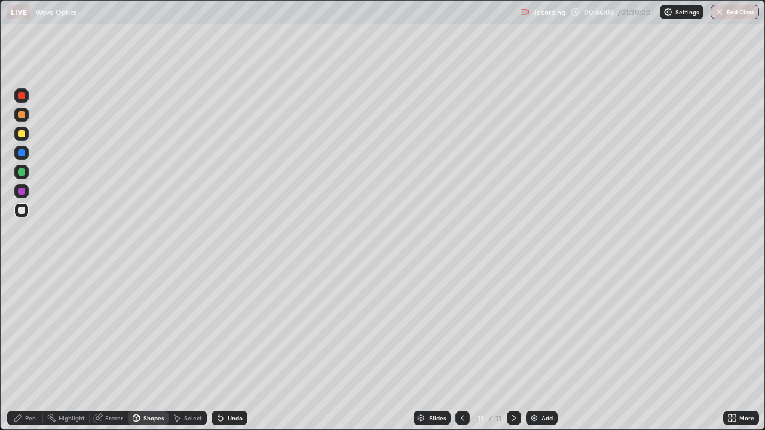
click at [33, 349] on div "Pen" at bounding box center [30, 418] width 11 height 6
click at [22, 134] on div at bounding box center [21, 133] width 7 height 7
click at [142, 349] on div "Shapes" at bounding box center [148, 418] width 41 height 14
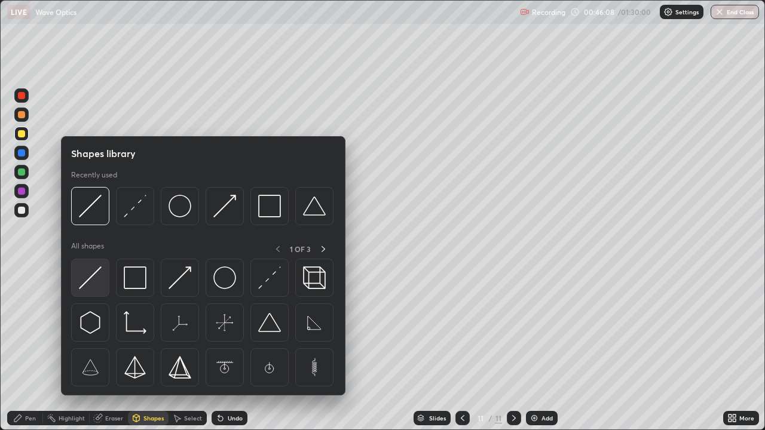
click at [102, 280] on div at bounding box center [90, 278] width 38 height 38
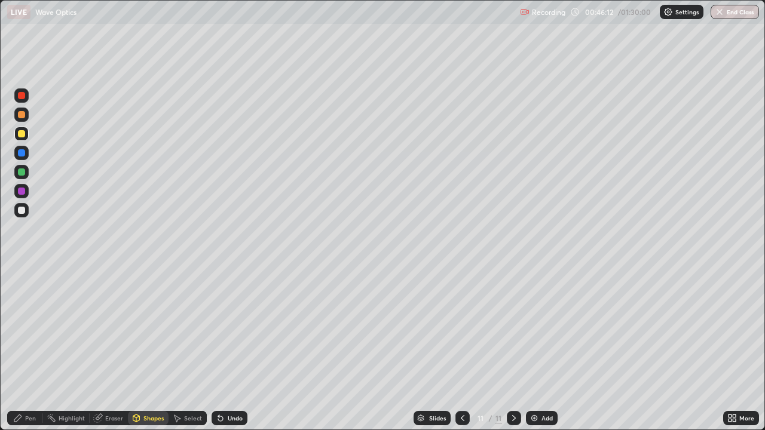
click at [37, 349] on div "Pen" at bounding box center [25, 418] width 36 height 14
click at [535, 349] on img at bounding box center [534, 418] width 10 height 10
click at [151, 349] on div "Shapes" at bounding box center [153, 418] width 20 height 6
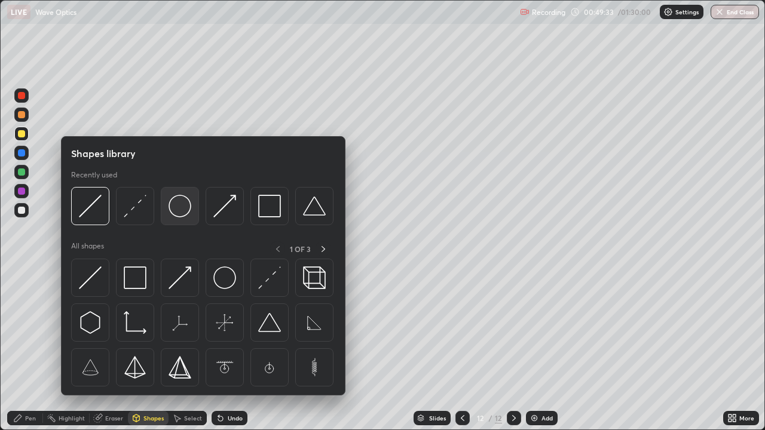
click at [179, 205] on img at bounding box center [179, 206] width 23 height 23
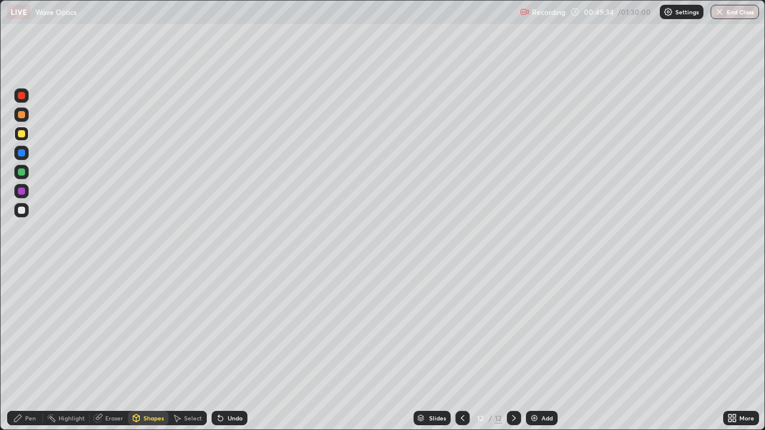
click at [23, 210] on div at bounding box center [21, 210] width 7 height 7
click at [143, 349] on div "Shapes" at bounding box center [153, 418] width 20 height 6
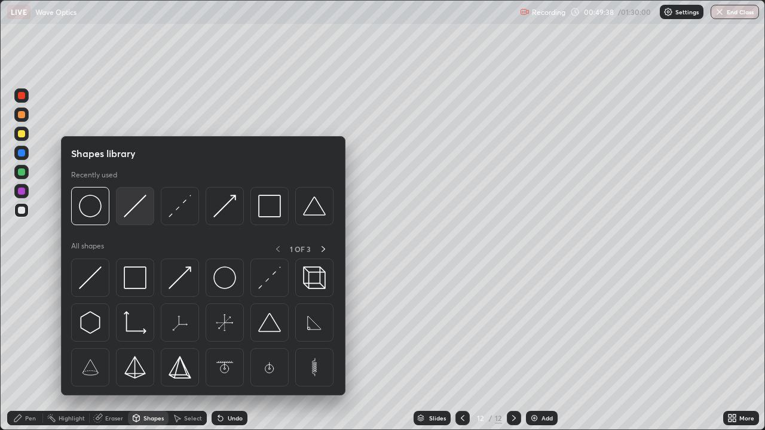
click at [132, 211] on img at bounding box center [135, 206] width 23 height 23
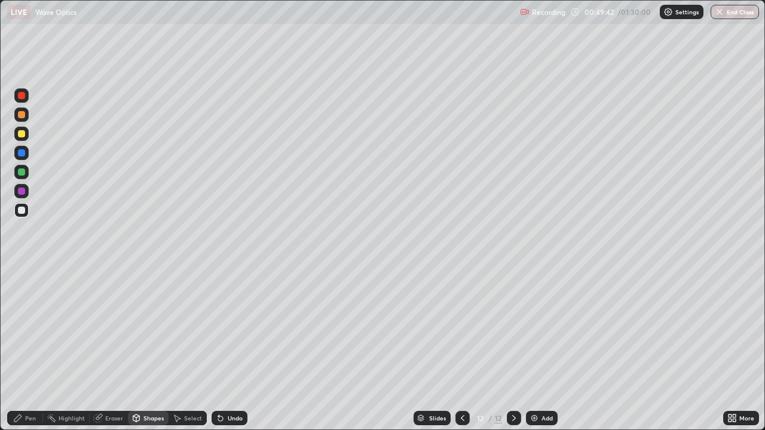
click at [21, 135] on div at bounding box center [21, 133] width 7 height 7
click at [32, 349] on div "Pen" at bounding box center [30, 418] width 11 height 6
click at [146, 349] on div "Shapes" at bounding box center [153, 418] width 20 height 6
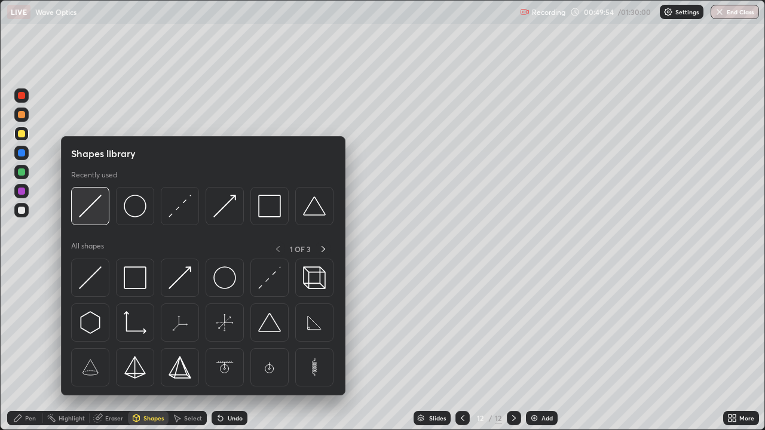
click at [85, 213] on img at bounding box center [90, 206] width 23 height 23
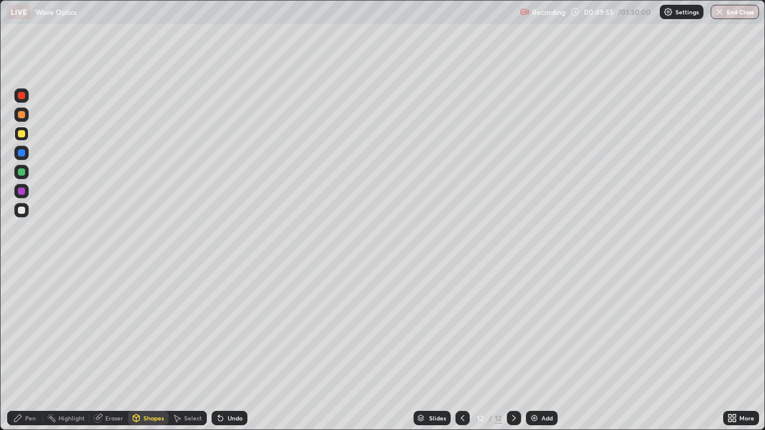
click at [24, 172] on div at bounding box center [21, 171] width 7 height 7
click at [26, 135] on div at bounding box center [21, 134] width 14 height 14
click at [20, 205] on div at bounding box center [21, 210] width 14 height 14
click at [32, 349] on div "Pen" at bounding box center [25, 418] width 36 height 14
click at [22, 209] on div at bounding box center [21, 210] width 7 height 7
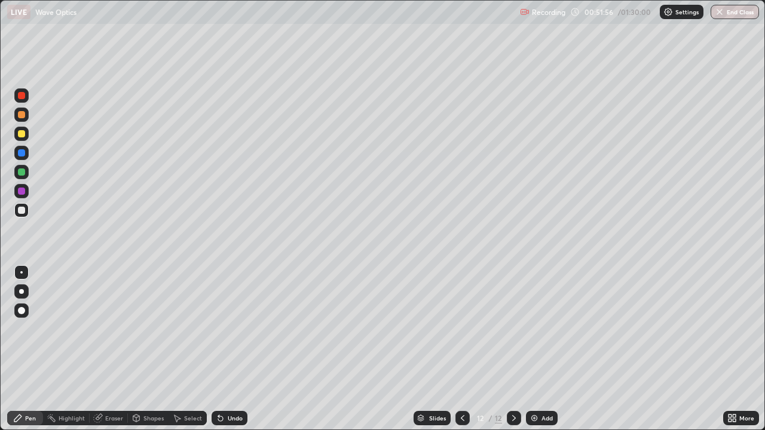
click at [24, 170] on div at bounding box center [21, 171] width 7 height 7
click at [76, 349] on div "Highlight" at bounding box center [72, 418] width 26 height 6
click at [20, 349] on icon at bounding box center [18, 418] width 10 height 10
click at [537, 349] on img at bounding box center [534, 418] width 10 height 10
click at [21, 210] on div at bounding box center [21, 210] width 7 height 7
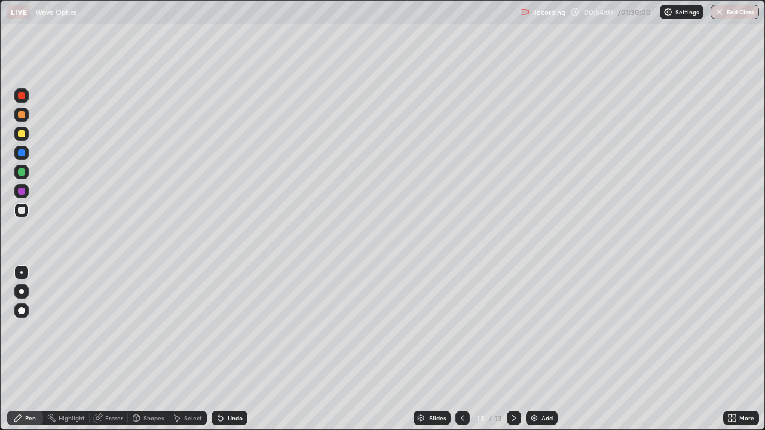
click at [145, 349] on div "Shapes" at bounding box center [153, 418] width 20 height 6
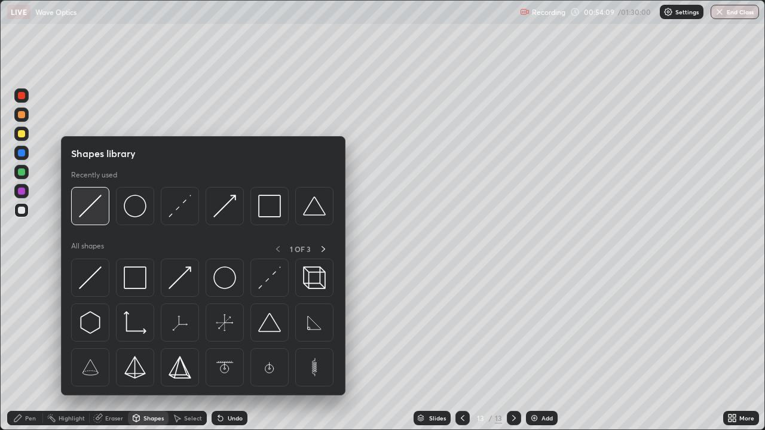
click at [85, 208] on img at bounding box center [90, 206] width 23 height 23
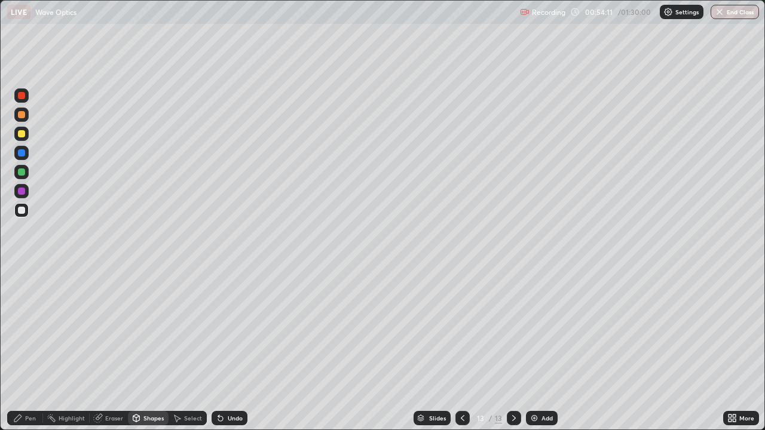
click at [40, 349] on div "Pen" at bounding box center [25, 418] width 36 height 14
click at [22, 134] on div at bounding box center [21, 133] width 7 height 7
click at [141, 349] on div "Shapes" at bounding box center [148, 418] width 41 height 14
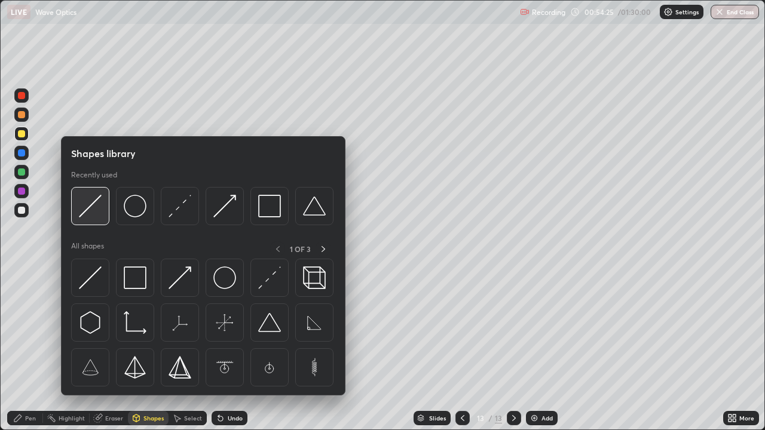
click at [88, 211] on img at bounding box center [90, 206] width 23 height 23
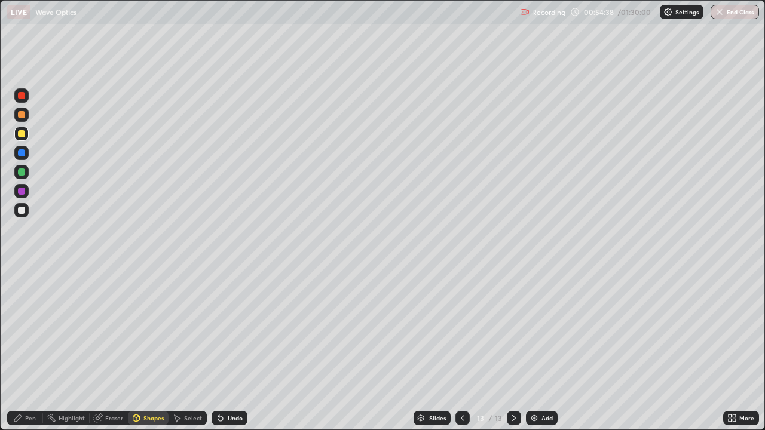
click at [232, 349] on div "Undo" at bounding box center [235, 418] width 15 height 6
click at [22, 154] on div at bounding box center [21, 152] width 7 height 7
click at [28, 349] on div "Pen" at bounding box center [25, 418] width 36 height 14
click at [22, 210] on div at bounding box center [21, 210] width 7 height 7
click at [145, 349] on div "Shapes" at bounding box center [153, 418] width 20 height 6
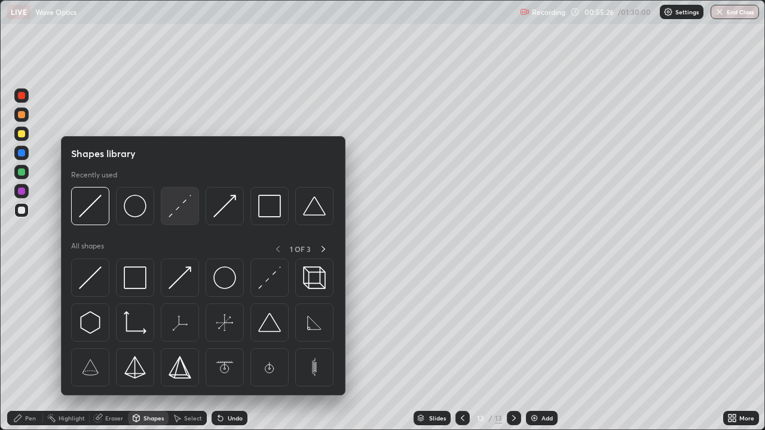
click at [168, 217] on img at bounding box center [179, 206] width 23 height 23
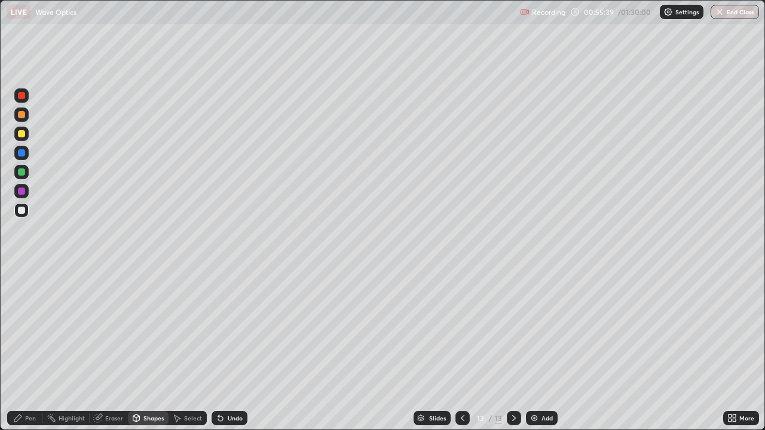
click at [23, 210] on div at bounding box center [21, 210] width 7 height 7
click at [232, 349] on div "Undo" at bounding box center [235, 418] width 15 height 6
click at [30, 349] on div "Pen" at bounding box center [30, 418] width 11 height 6
click at [233, 349] on div "Undo" at bounding box center [235, 418] width 15 height 6
click at [225, 349] on div "Undo" at bounding box center [229, 418] width 36 height 14
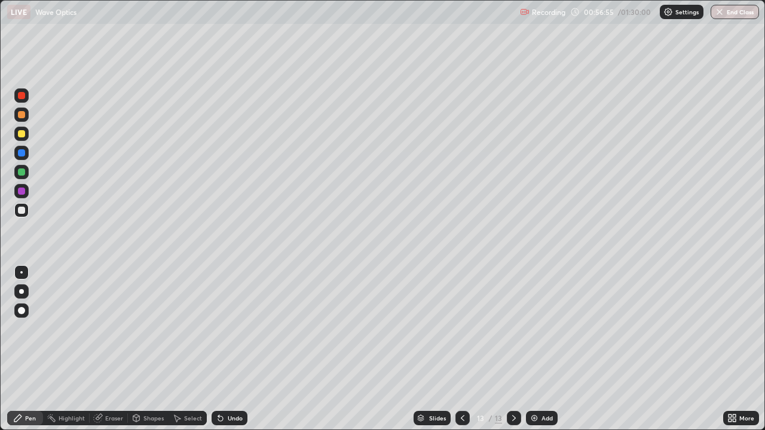
click at [23, 115] on div at bounding box center [21, 114] width 7 height 7
click at [22, 208] on div at bounding box center [21, 210] width 7 height 7
click at [231, 349] on div "Undo" at bounding box center [235, 418] width 15 height 6
click at [106, 349] on div "Eraser" at bounding box center [114, 418] width 18 height 6
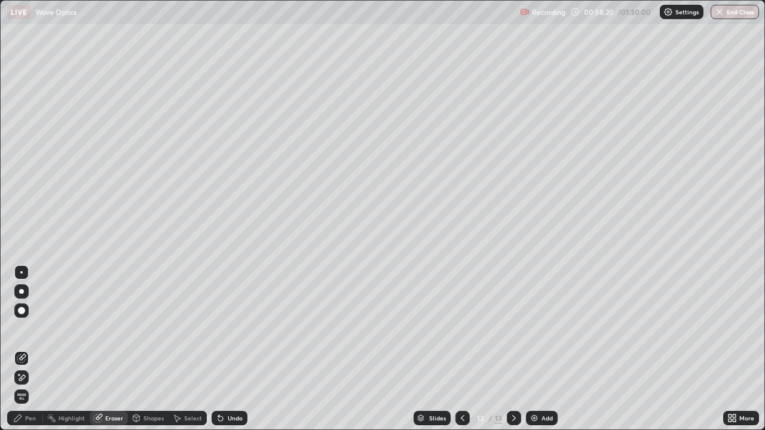
click at [34, 349] on div "Pen" at bounding box center [30, 418] width 11 height 6
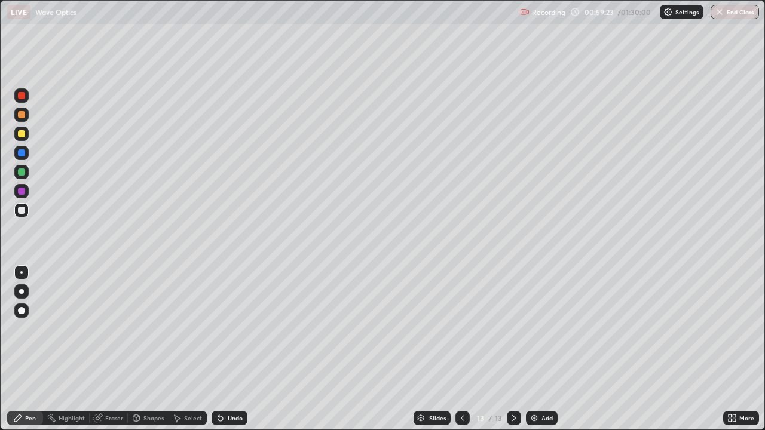
click at [235, 349] on div "Undo" at bounding box center [229, 418] width 36 height 14
click at [225, 349] on div "Undo" at bounding box center [229, 418] width 36 height 14
click at [535, 349] on div "Add" at bounding box center [542, 418] width 32 height 14
click at [22, 213] on div at bounding box center [21, 210] width 7 height 7
click at [225, 349] on div "Undo" at bounding box center [229, 418] width 36 height 14
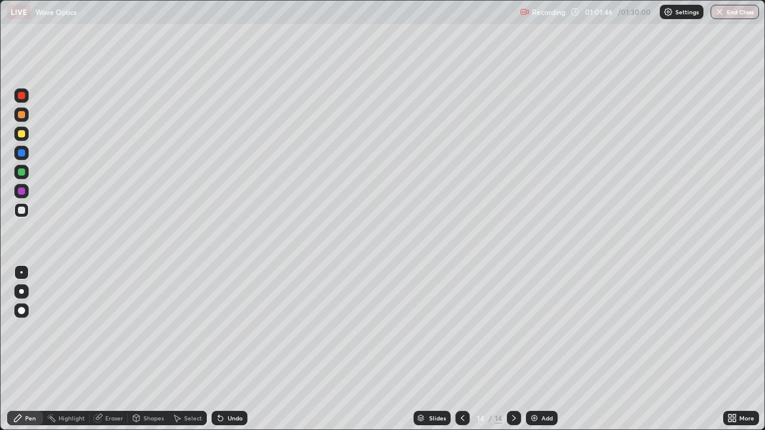
click at [224, 349] on div "Undo" at bounding box center [229, 418] width 36 height 14
click at [219, 349] on icon at bounding box center [220, 418] width 5 height 5
click at [222, 349] on icon at bounding box center [221, 418] width 10 height 10
click at [23, 310] on div at bounding box center [21, 310] width 7 height 7
click at [27, 133] on div at bounding box center [21, 134] width 14 height 14
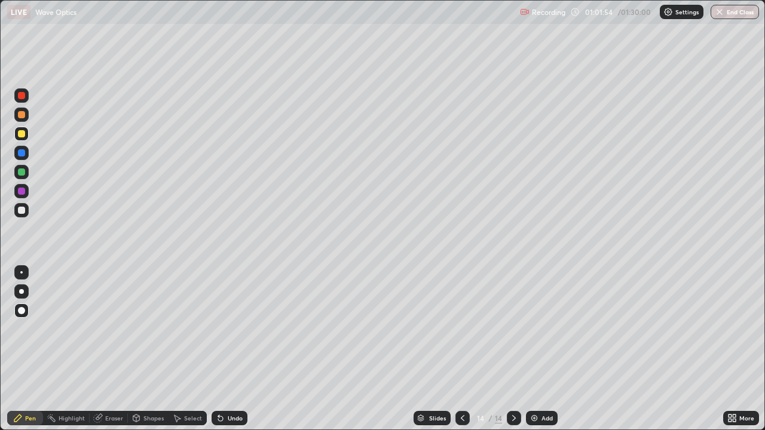
click at [27, 268] on div at bounding box center [21, 272] width 14 height 14
click at [24, 213] on div at bounding box center [21, 210] width 7 height 7
click at [23, 137] on div at bounding box center [21, 133] width 7 height 7
click at [22, 291] on div at bounding box center [21, 291] width 5 height 5
click at [26, 212] on div at bounding box center [21, 210] width 14 height 14
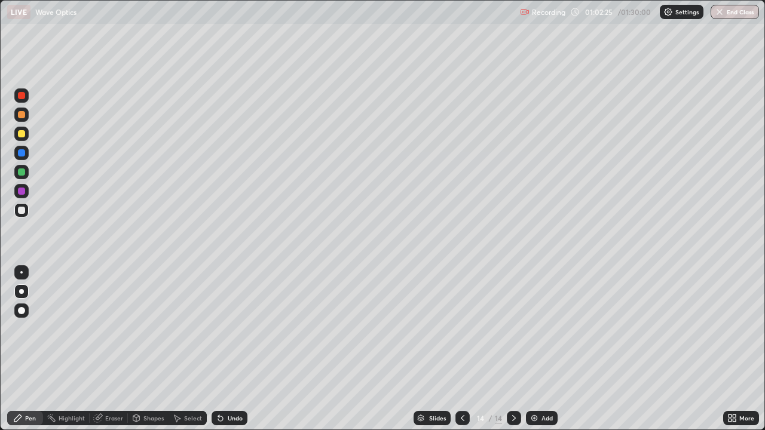
click at [23, 266] on div at bounding box center [21, 272] width 14 height 14
click at [22, 154] on div at bounding box center [21, 152] width 7 height 7
click at [23, 293] on div at bounding box center [21, 291] width 5 height 5
click at [460, 349] on icon at bounding box center [463, 418] width 10 height 10
click at [461, 349] on icon at bounding box center [463, 418] width 10 height 10
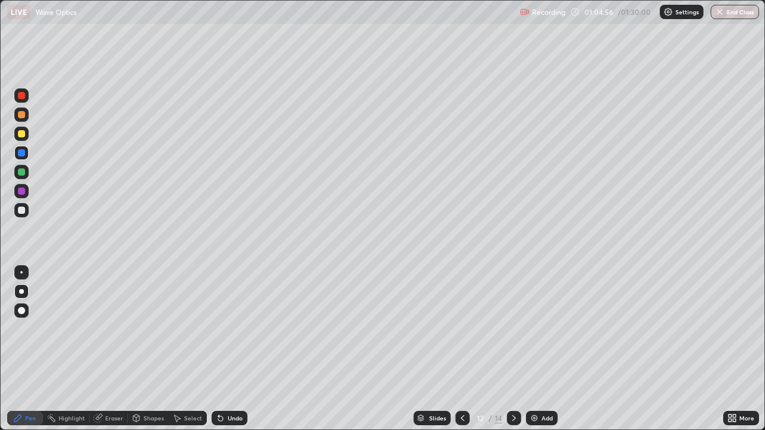
click at [23, 210] on div at bounding box center [21, 210] width 7 height 7
click at [228, 349] on div "Undo" at bounding box center [235, 418] width 15 height 6
click at [27, 272] on div at bounding box center [21, 272] width 14 height 14
click at [512, 349] on icon at bounding box center [514, 418] width 10 height 10
click at [508, 349] on div at bounding box center [513, 418] width 14 height 14
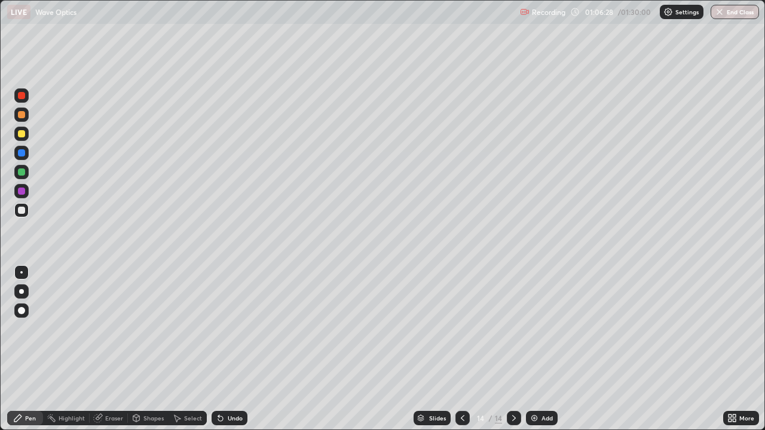
click at [461, 349] on div at bounding box center [462, 418] width 14 height 14
click at [462, 349] on div at bounding box center [462, 418] width 14 height 14
click at [514, 349] on icon at bounding box center [514, 418] width 10 height 10
click at [512, 349] on icon at bounding box center [514, 418] width 10 height 10
click at [461, 349] on icon at bounding box center [463, 418] width 10 height 10
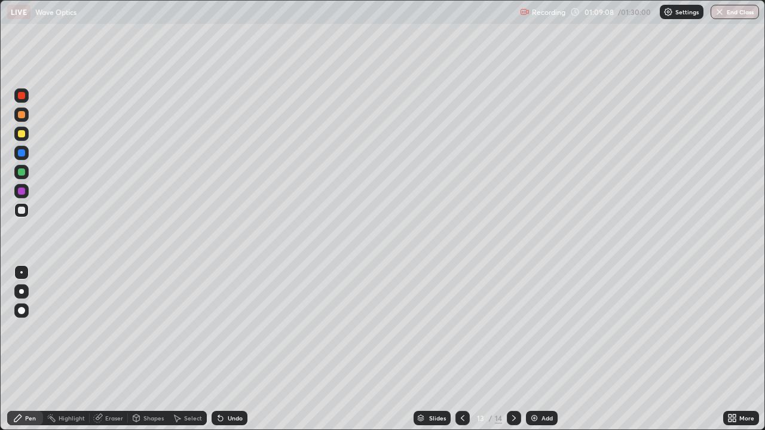
click at [461, 349] on icon at bounding box center [463, 418] width 10 height 10
click at [509, 349] on icon at bounding box center [514, 418] width 10 height 10
click at [512, 349] on div at bounding box center [513, 418] width 14 height 14
click at [532, 349] on img at bounding box center [534, 418] width 10 height 10
click at [110, 349] on div "Eraser" at bounding box center [114, 418] width 18 height 6
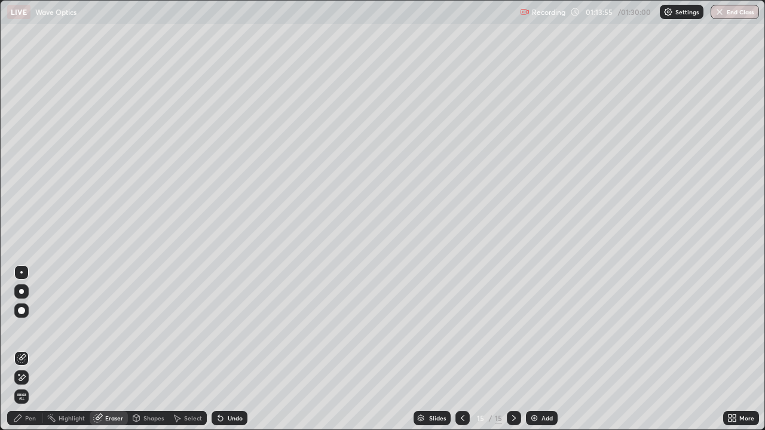
click at [30, 349] on div "Pen" at bounding box center [30, 418] width 11 height 6
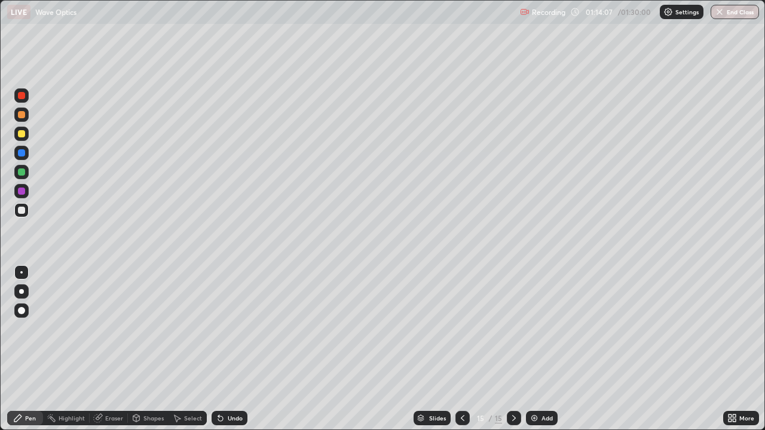
click at [235, 349] on div "Undo" at bounding box center [235, 418] width 15 height 6
click at [108, 349] on div "Eraser" at bounding box center [114, 418] width 18 height 6
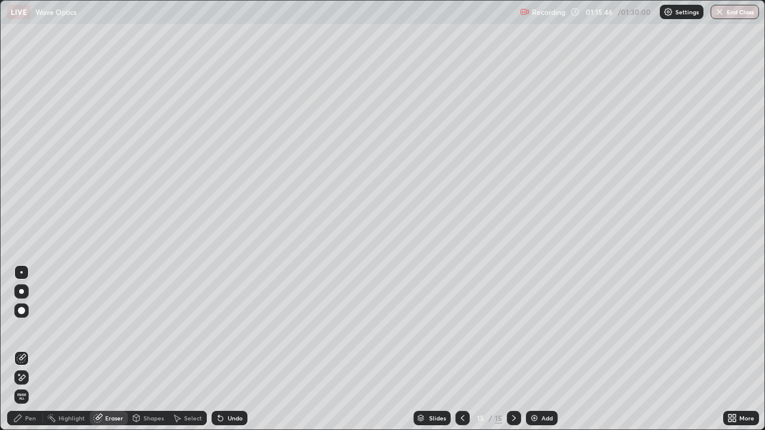
click at [33, 349] on div "Pen" at bounding box center [30, 418] width 11 height 6
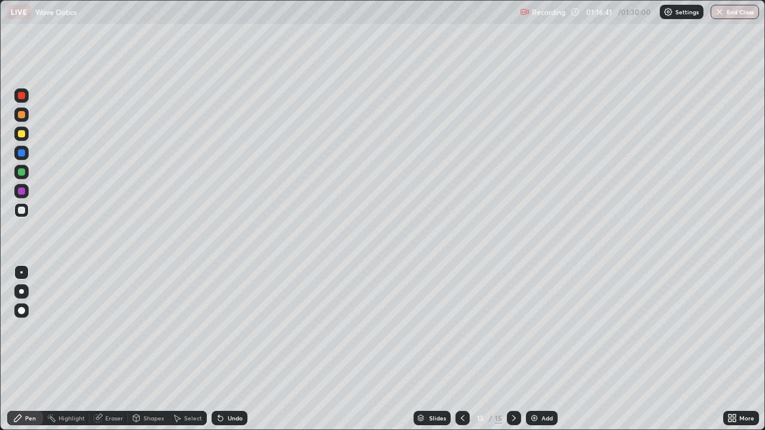
click at [531, 349] on img at bounding box center [534, 418] width 10 height 10
click at [23, 137] on div at bounding box center [21, 133] width 7 height 7
click at [183, 349] on div "Select" at bounding box center [187, 418] width 38 height 14
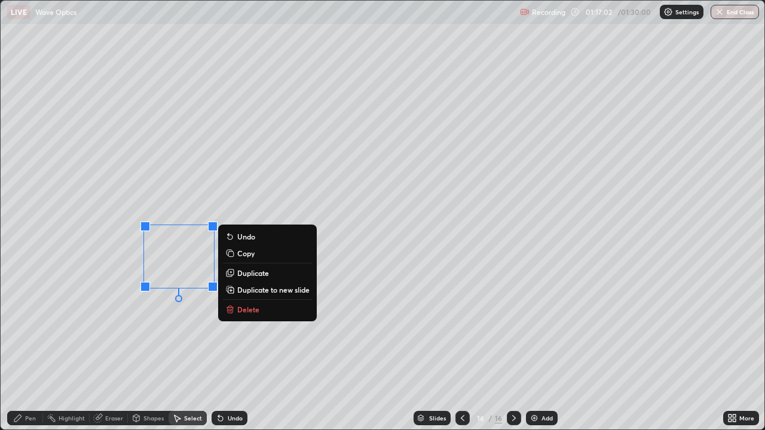
click at [136, 343] on div "0 ° Undo Copy Duplicate Duplicate to new slide Delete" at bounding box center [382, 215] width 763 height 429
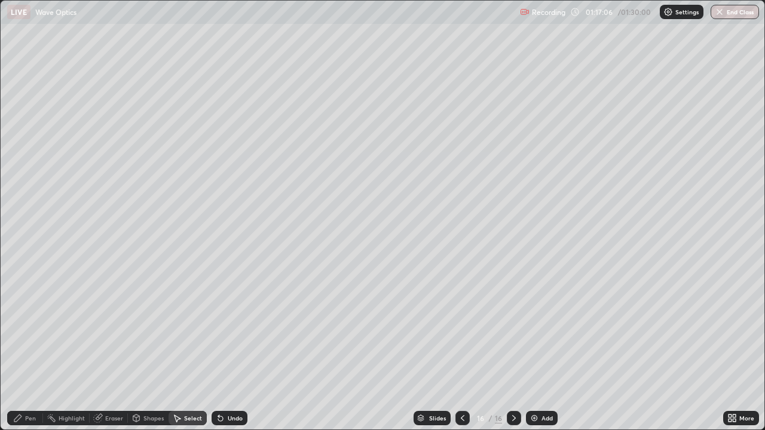
click at [27, 349] on div "Pen" at bounding box center [30, 418] width 11 height 6
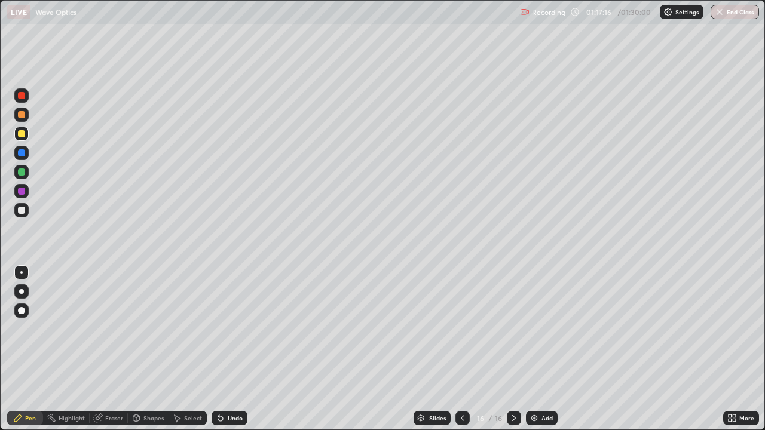
click at [115, 349] on div "Eraser" at bounding box center [114, 418] width 18 height 6
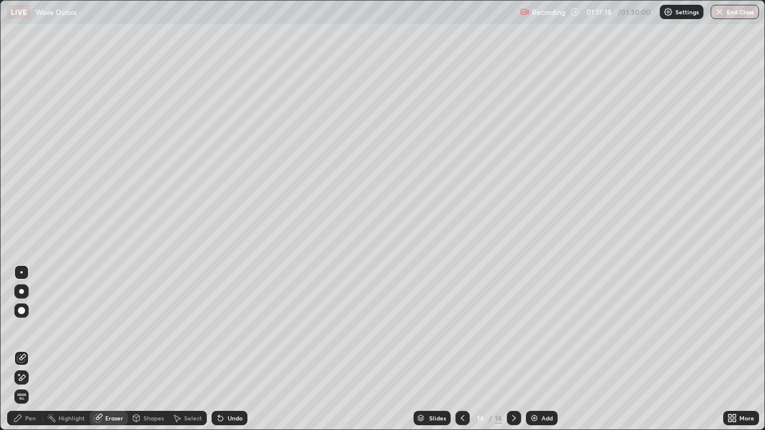
click at [32, 349] on div "Pen" at bounding box center [30, 418] width 11 height 6
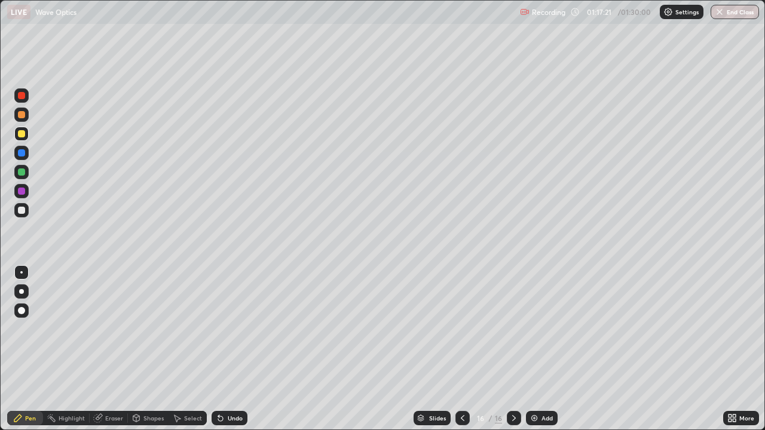
click at [150, 349] on div "Shapes" at bounding box center [153, 418] width 20 height 6
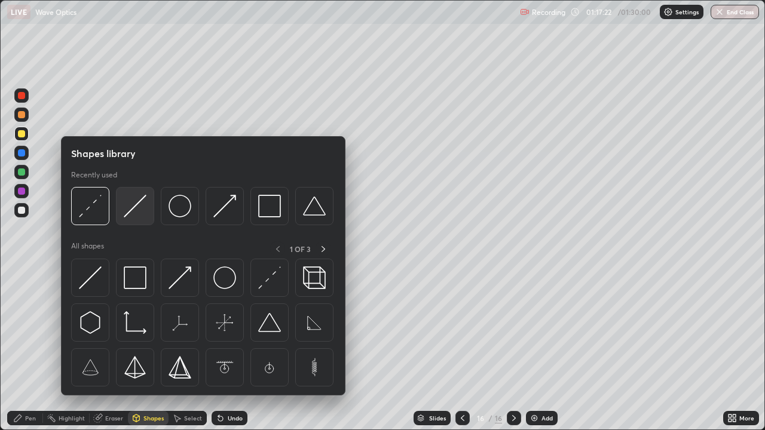
click at [130, 211] on img at bounding box center [135, 206] width 23 height 23
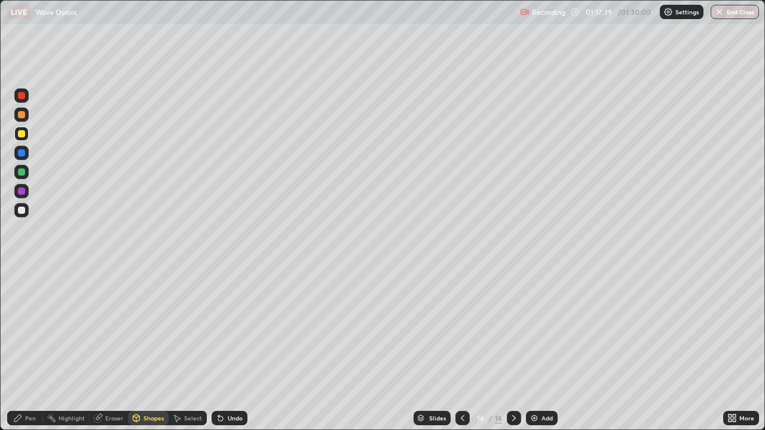
click at [30, 349] on div "Pen" at bounding box center [30, 418] width 11 height 6
click at [24, 158] on div at bounding box center [21, 153] width 14 height 14
click at [28, 288] on div at bounding box center [21, 291] width 14 height 14
click at [22, 272] on div at bounding box center [21, 272] width 2 height 2
click at [229, 349] on div "Undo" at bounding box center [235, 418] width 15 height 6
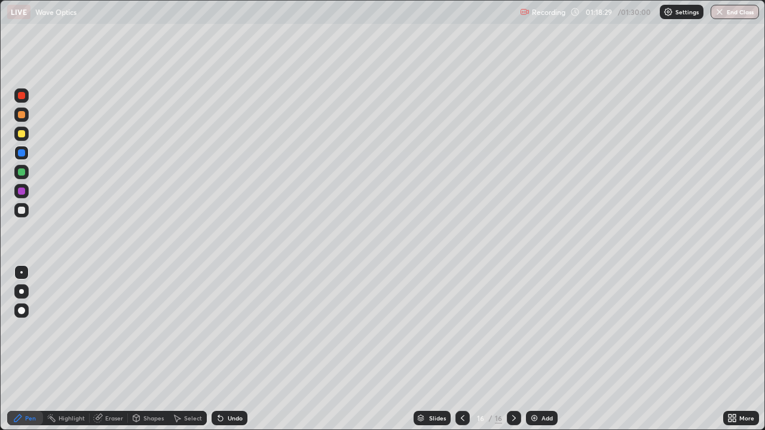
click at [24, 179] on div at bounding box center [21, 172] width 14 height 14
click at [22, 156] on div at bounding box center [21, 152] width 7 height 7
click at [21, 291] on div at bounding box center [21, 291] width 5 height 5
click at [26, 274] on div at bounding box center [21, 272] width 14 height 14
click at [24, 137] on div at bounding box center [21, 134] width 14 height 14
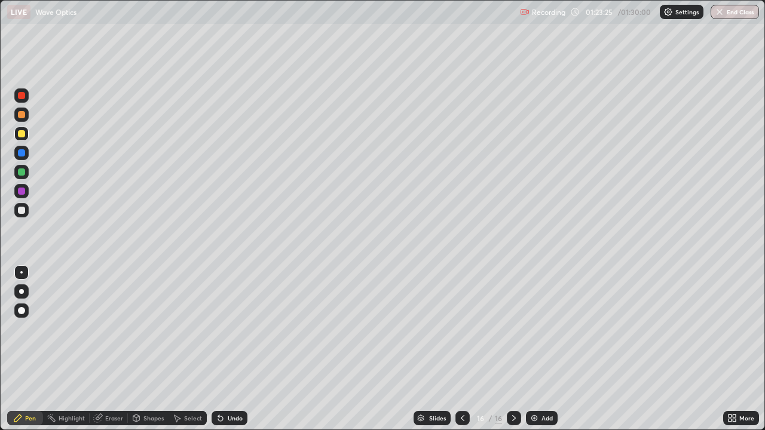
click at [541, 349] on div "Add" at bounding box center [546, 418] width 11 height 6
click at [27, 211] on div at bounding box center [21, 210] width 14 height 14
click at [154, 349] on div "Shapes" at bounding box center [153, 418] width 20 height 6
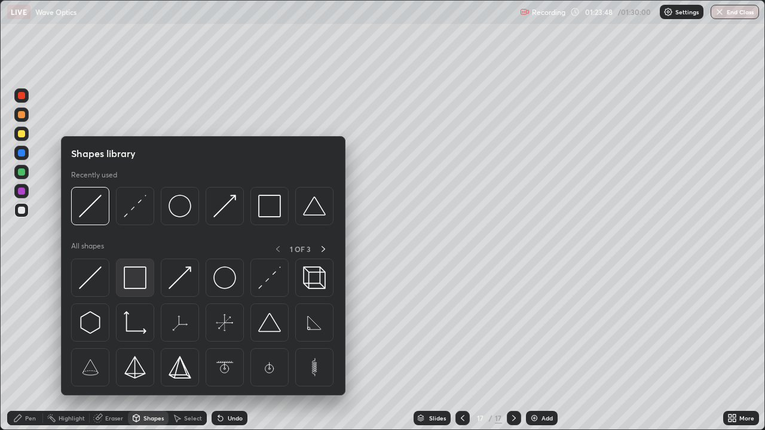
click at [140, 273] on img at bounding box center [135, 277] width 23 height 23
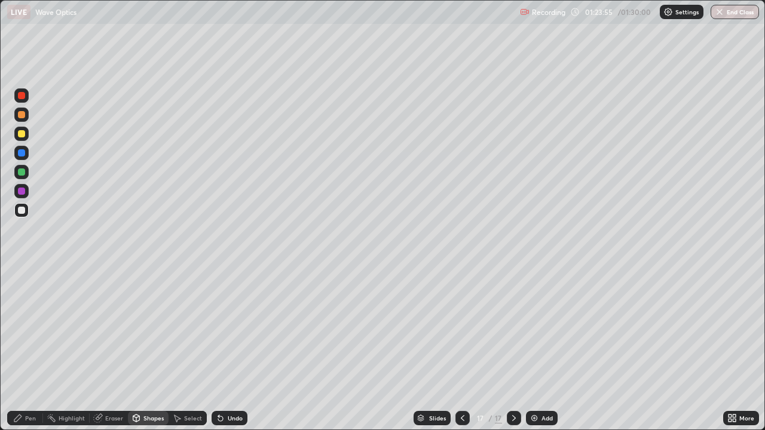
click at [23, 210] on div at bounding box center [21, 210] width 7 height 7
click at [23, 349] on div "Pen" at bounding box center [25, 418] width 36 height 14
click at [232, 349] on div "Undo" at bounding box center [235, 418] width 15 height 6
click at [22, 209] on div at bounding box center [21, 210] width 7 height 7
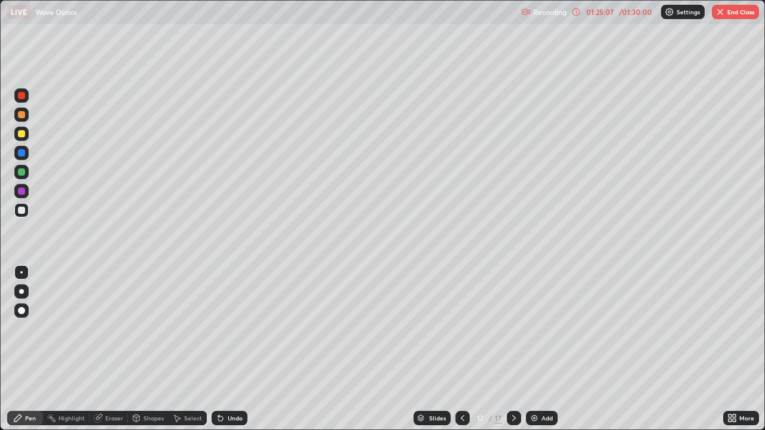
click at [234, 349] on div "Undo" at bounding box center [235, 418] width 15 height 6
click at [228, 349] on div "Undo" at bounding box center [235, 418] width 15 height 6
click at [538, 349] on div "Add" at bounding box center [542, 418] width 32 height 14
click at [24, 134] on div at bounding box center [21, 133] width 7 height 7
click at [230, 349] on div "Undo" at bounding box center [235, 418] width 15 height 6
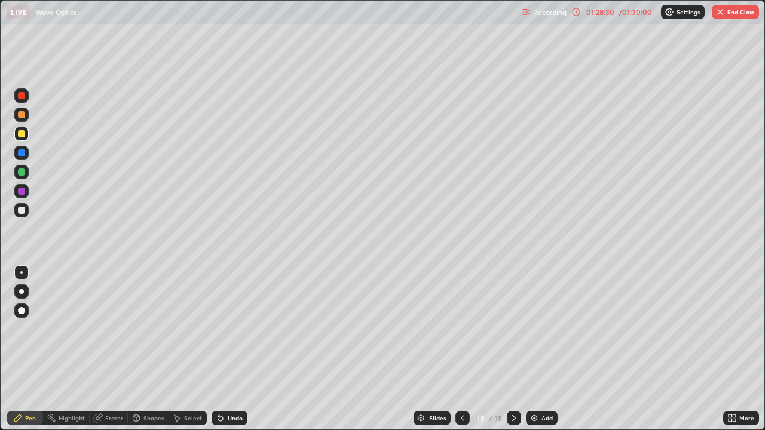
click at [109, 349] on div "Eraser" at bounding box center [114, 418] width 18 height 6
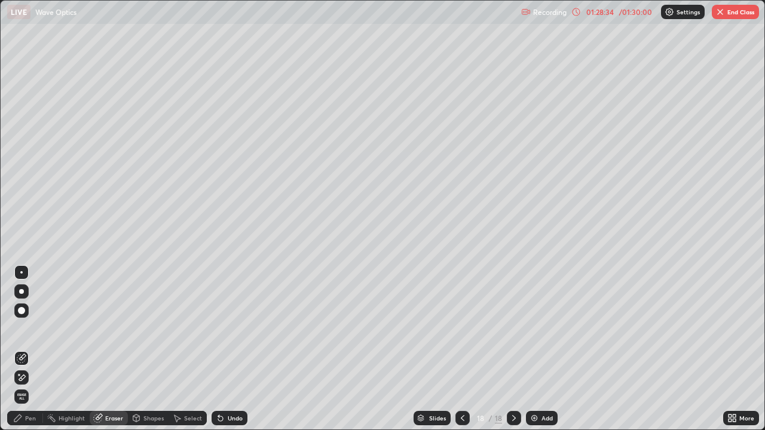
click at [28, 349] on div "Pen" at bounding box center [30, 418] width 11 height 6
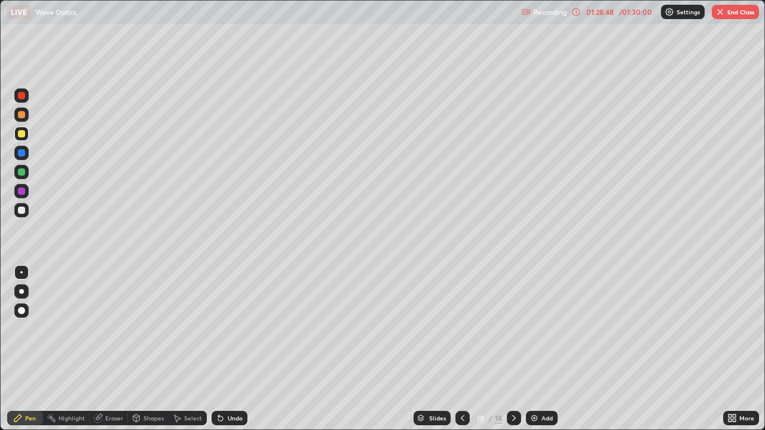
click at [22, 154] on div at bounding box center [21, 152] width 7 height 7
click at [235, 349] on div "Undo" at bounding box center [235, 418] width 15 height 6
click at [238, 349] on div "Undo" at bounding box center [235, 418] width 15 height 6
click at [22, 173] on div at bounding box center [21, 171] width 7 height 7
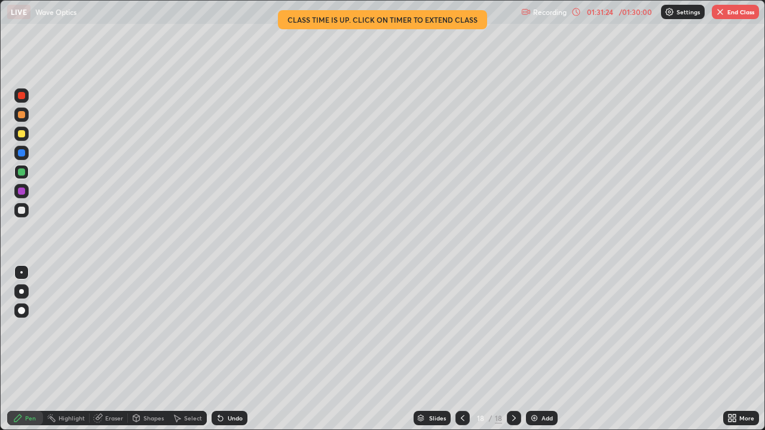
click at [537, 349] on img at bounding box center [534, 418] width 10 height 10
click at [22, 134] on div at bounding box center [21, 133] width 7 height 7
click at [22, 213] on div at bounding box center [21, 210] width 7 height 7
click at [229, 349] on div "Undo" at bounding box center [235, 418] width 15 height 6
click at [230, 349] on div "Undo" at bounding box center [229, 418] width 36 height 14
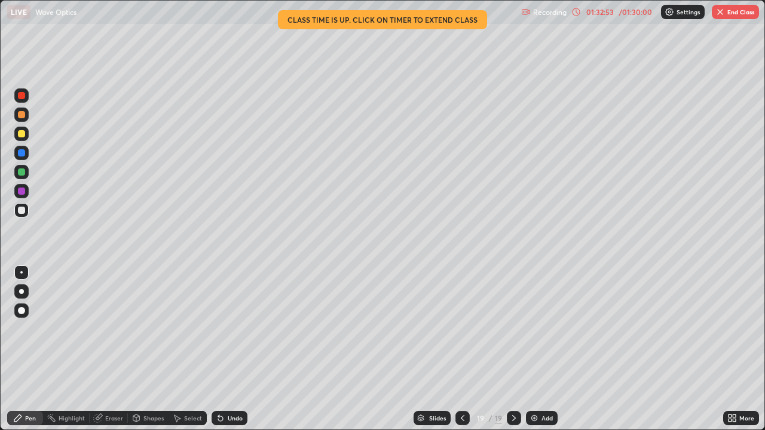
click at [23, 211] on div at bounding box center [21, 210] width 7 height 7
click at [22, 134] on div at bounding box center [21, 133] width 7 height 7
click at [461, 349] on icon at bounding box center [463, 418] width 10 height 10
click at [458, 349] on div at bounding box center [462, 418] width 14 height 14
click at [456, 349] on div at bounding box center [462, 418] width 14 height 24
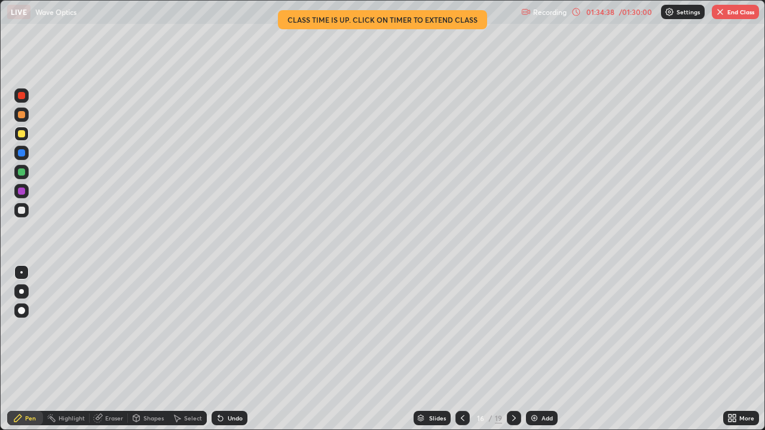
click at [461, 349] on icon at bounding box center [463, 418] width 10 height 10
click at [458, 349] on icon at bounding box center [463, 418] width 10 height 10
click at [459, 349] on div at bounding box center [462, 418] width 14 height 14
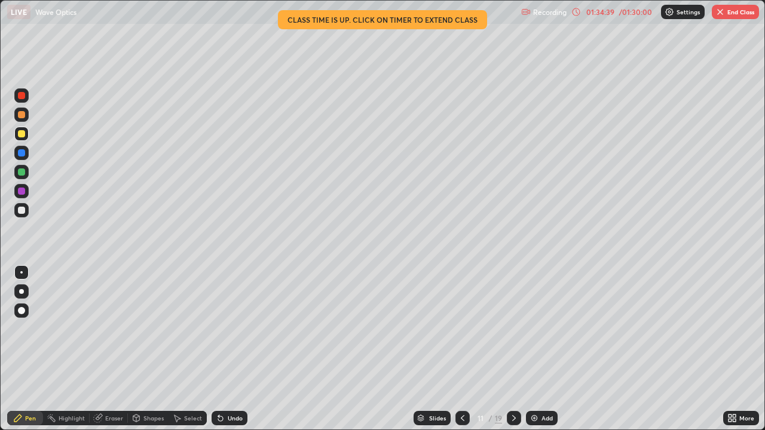
click at [459, 349] on div at bounding box center [462, 418] width 14 height 14
click at [458, 349] on div at bounding box center [462, 418] width 14 height 14
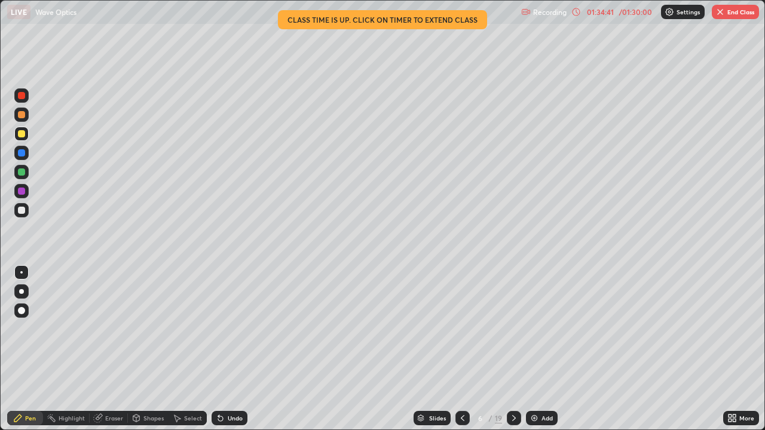
click at [456, 349] on div at bounding box center [462, 418] width 14 height 14
click at [458, 349] on div at bounding box center [462, 418] width 14 height 24
click at [461, 349] on icon at bounding box center [463, 418] width 10 height 10
click at [723, 15] on img "button" at bounding box center [720, 12] width 10 height 10
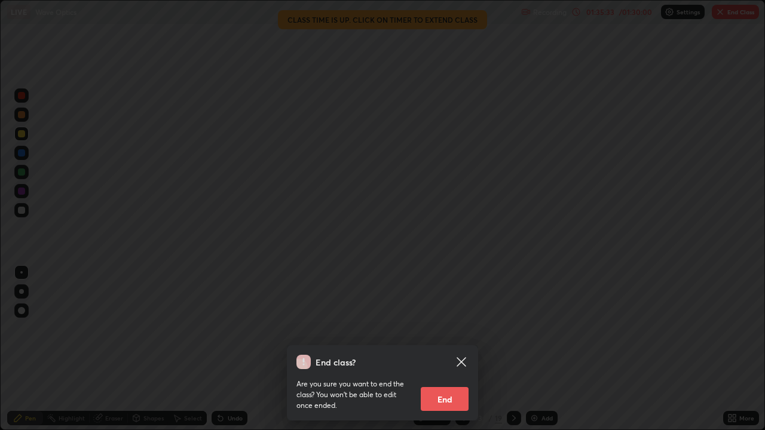
click at [452, 349] on button "End" at bounding box center [444, 399] width 48 height 24
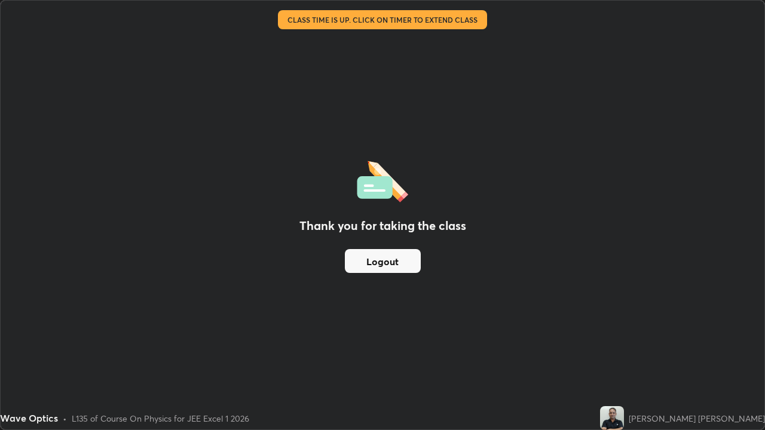
click at [391, 266] on button "Logout" at bounding box center [383, 261] width 76 height 24
